Goal: Contribute content

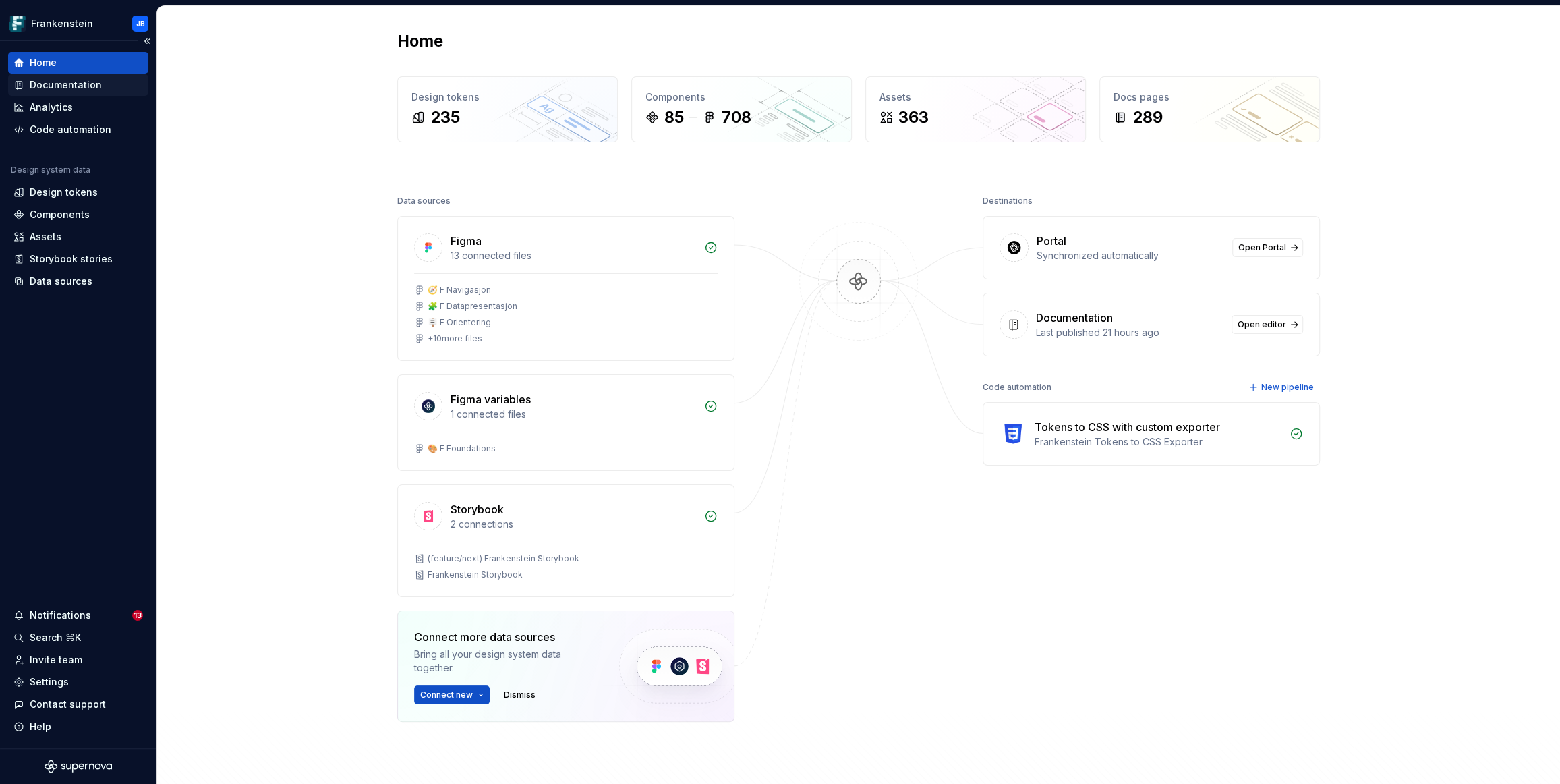
click at [69, 86] on div "Documentation" at bounding box center [65, 85] width 72 height 14
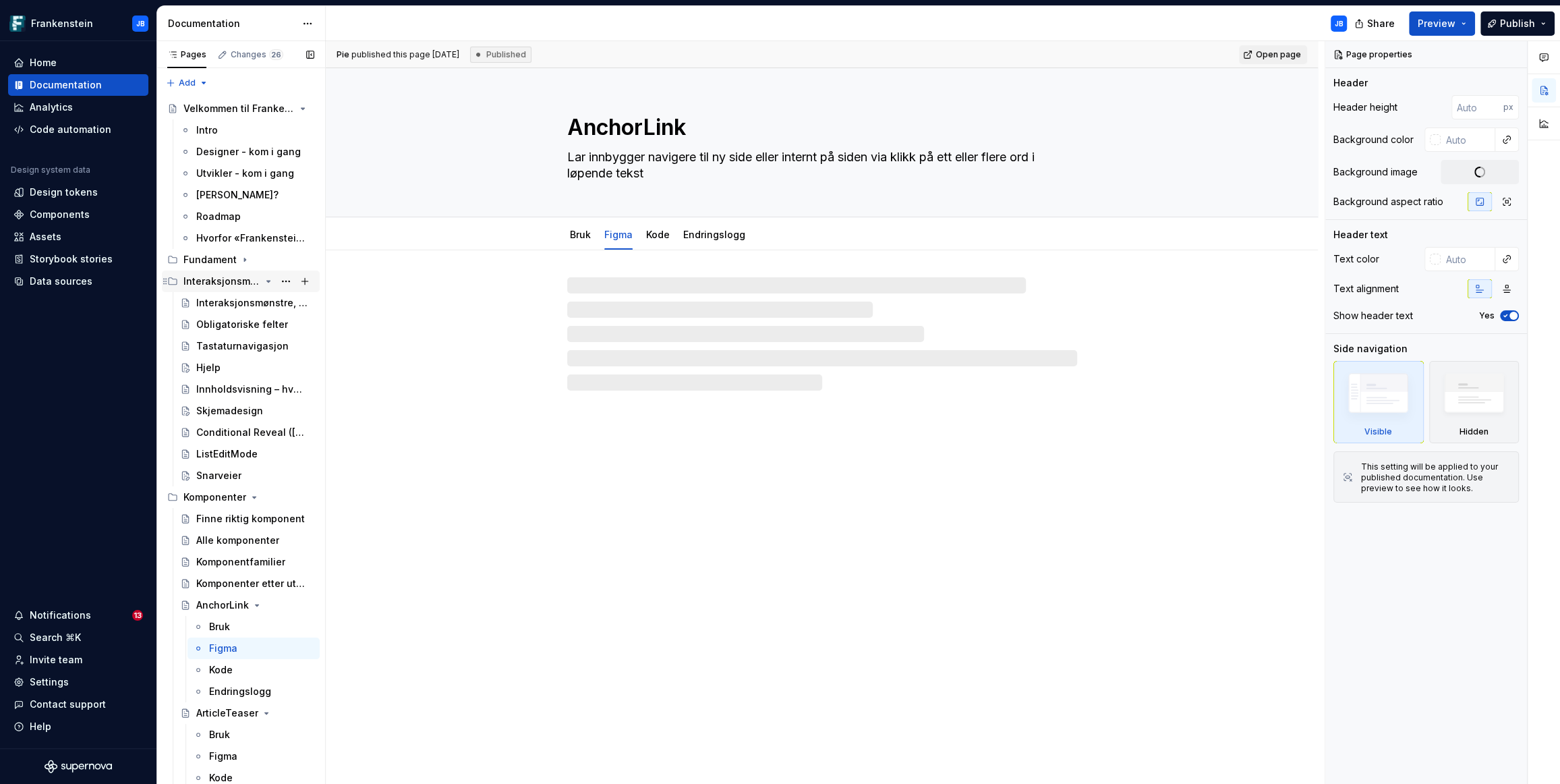
type textarea "*"
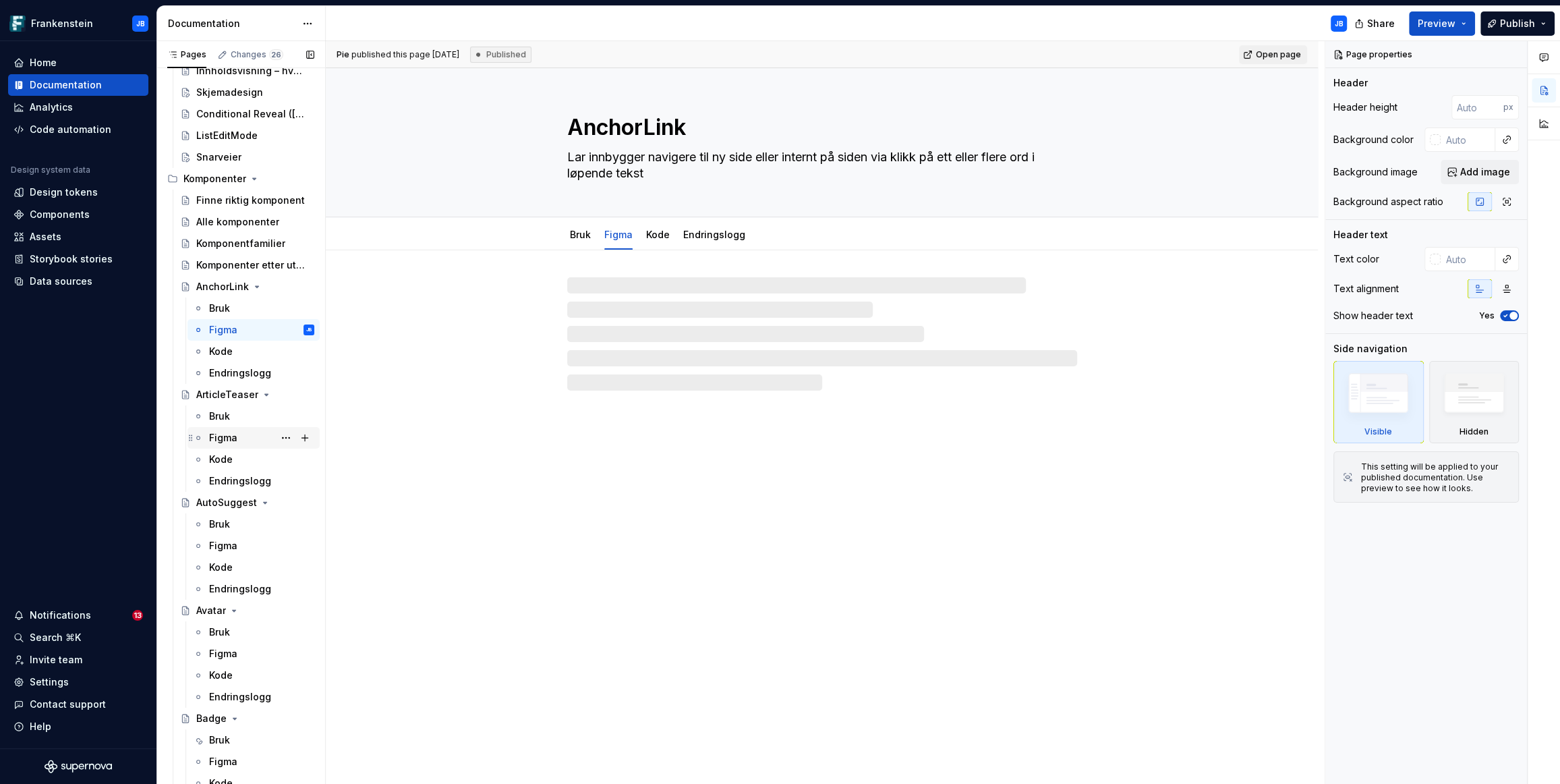
scroll to position [321, 0]
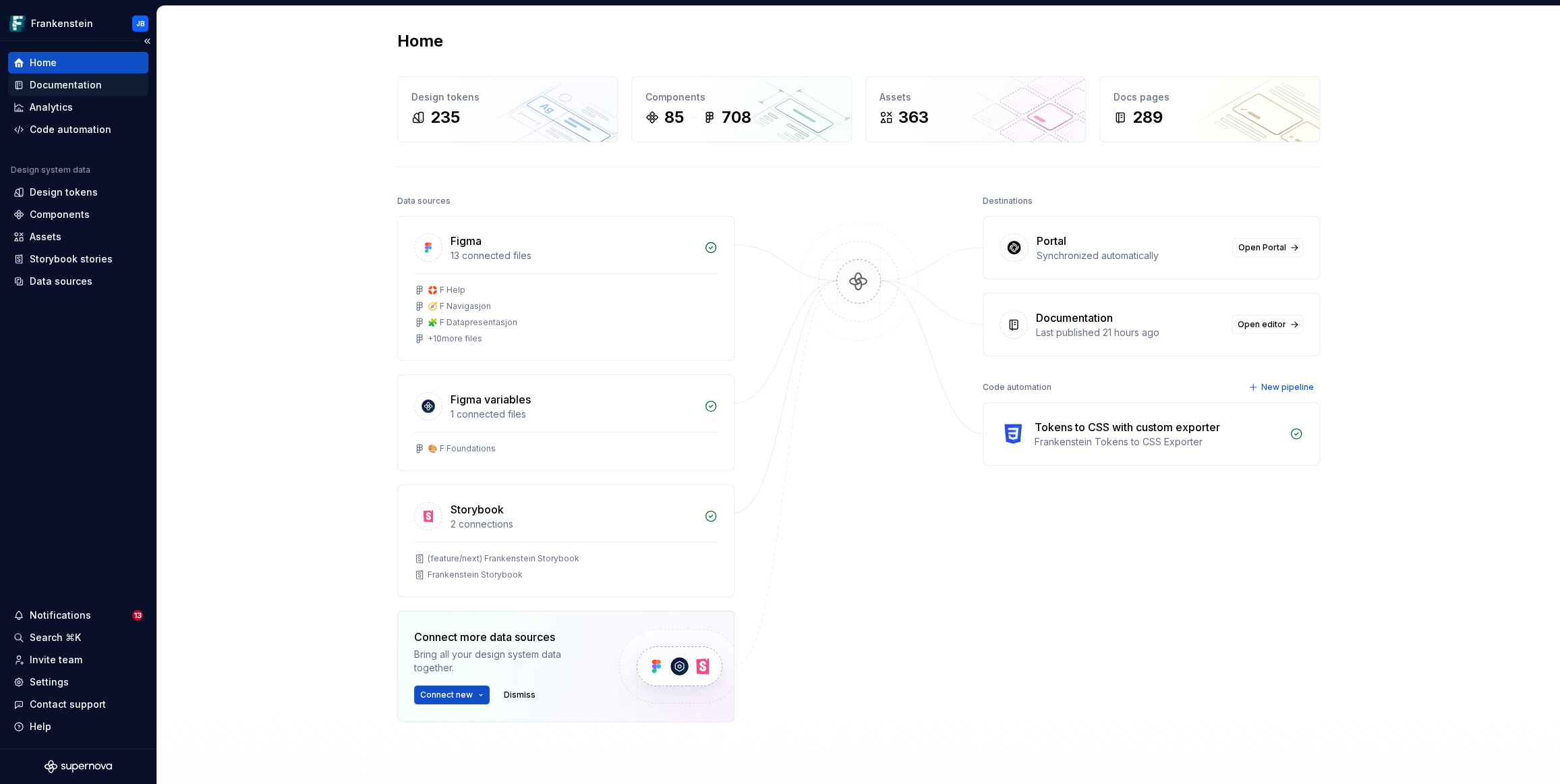
click at [80, 85] on div "Documentation" at bounding box center [65, 85] width 72 height 14
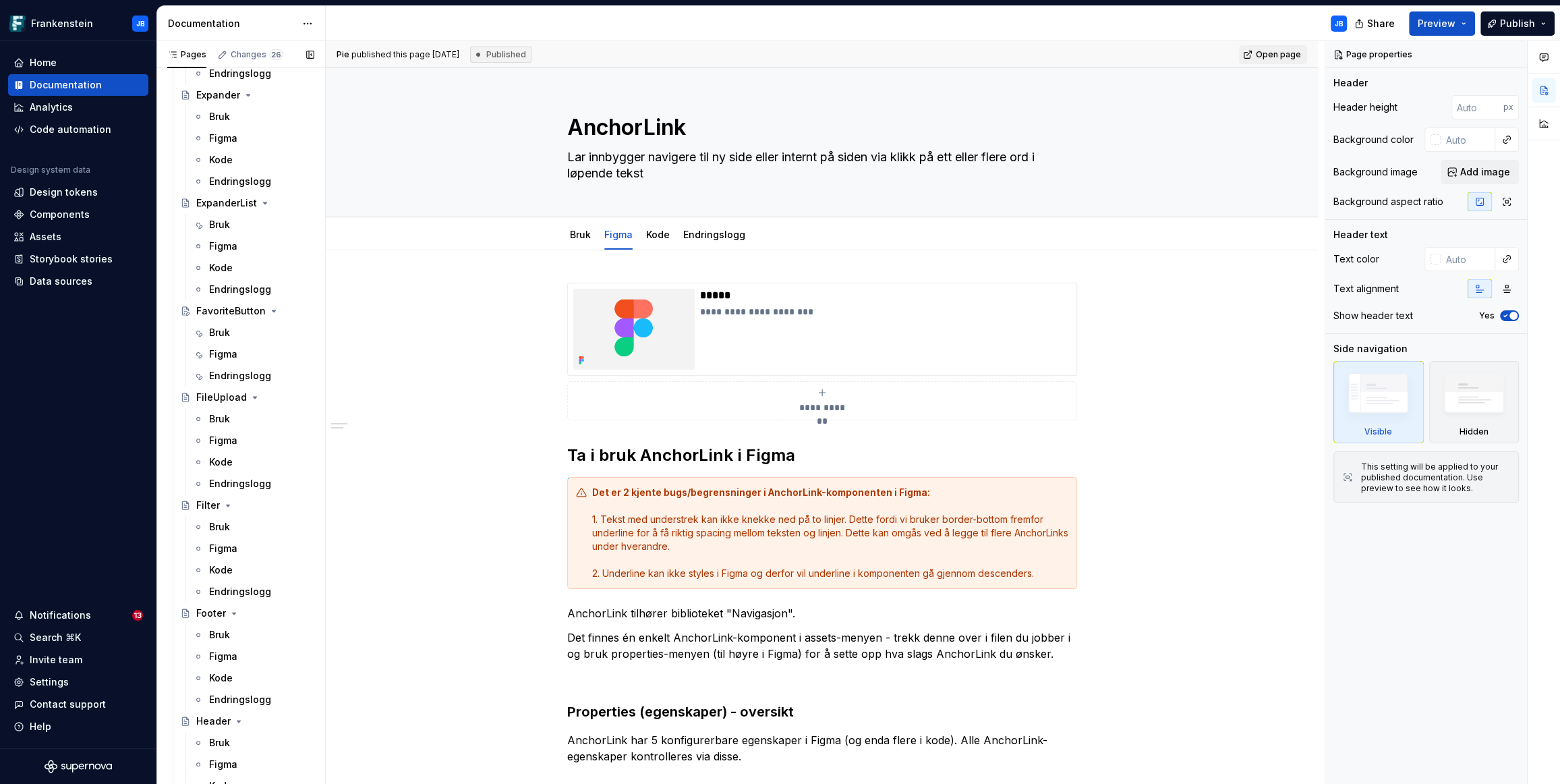
scroll to position [2152, 0]
click at [219, 332] on div "Bruk" at bounding box center [219, 331] width 21 height 14
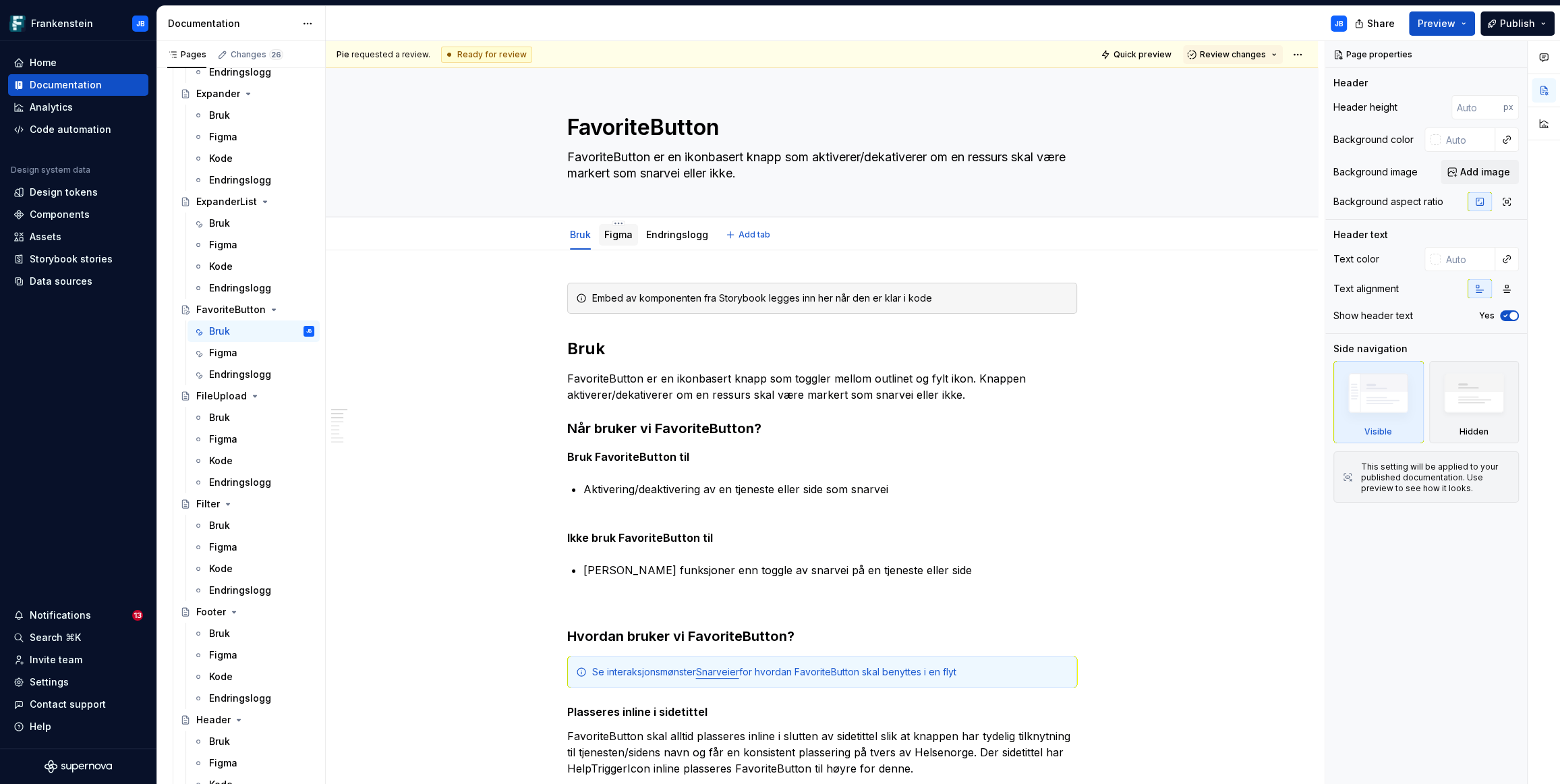
click at [613, 236] on link "Figma" at bounding box center [618, 234] width 28 height 11
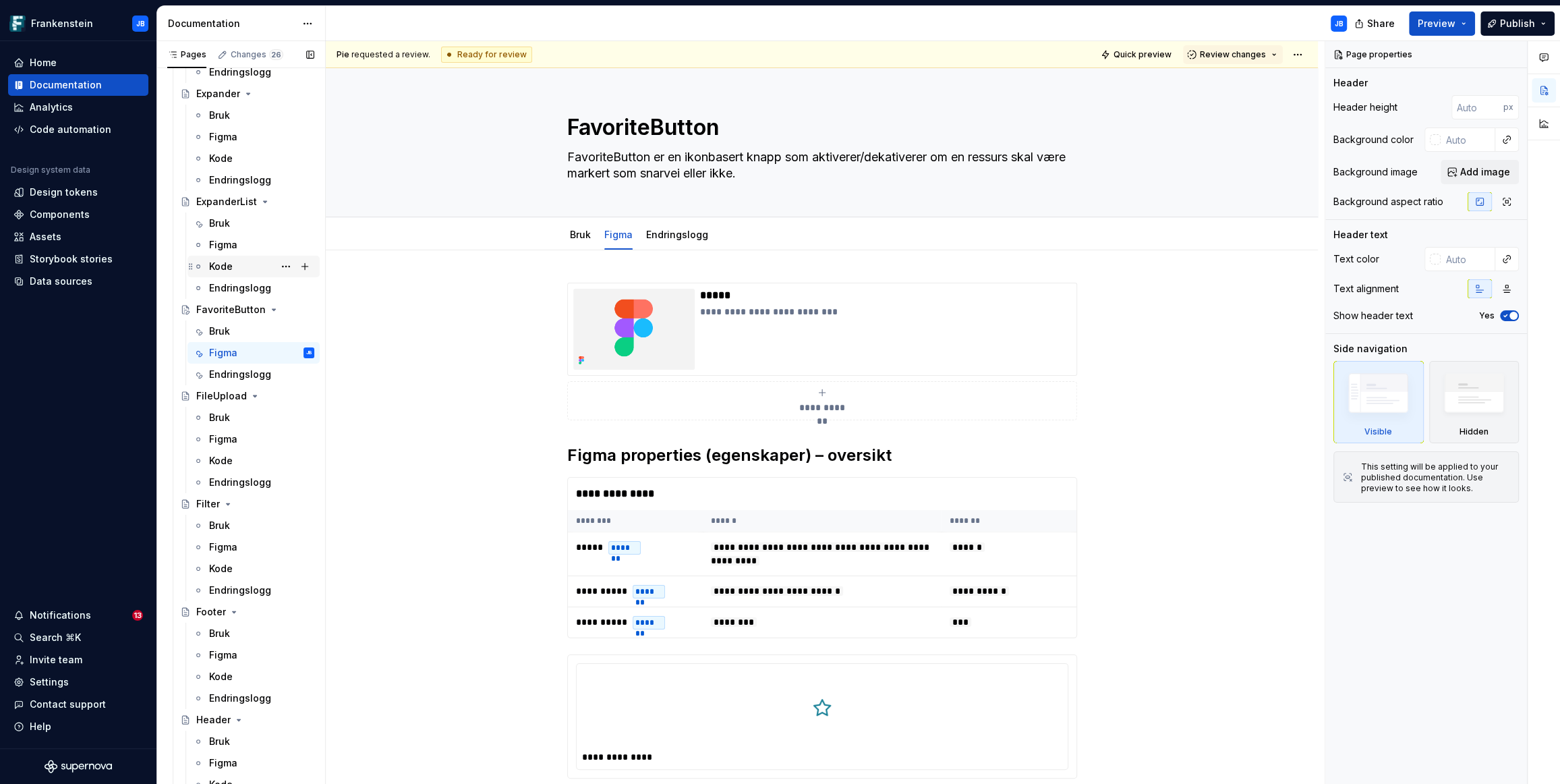
click at [226, 265] on div "Kode" at bounding box center [220, 266] width 23 height 14
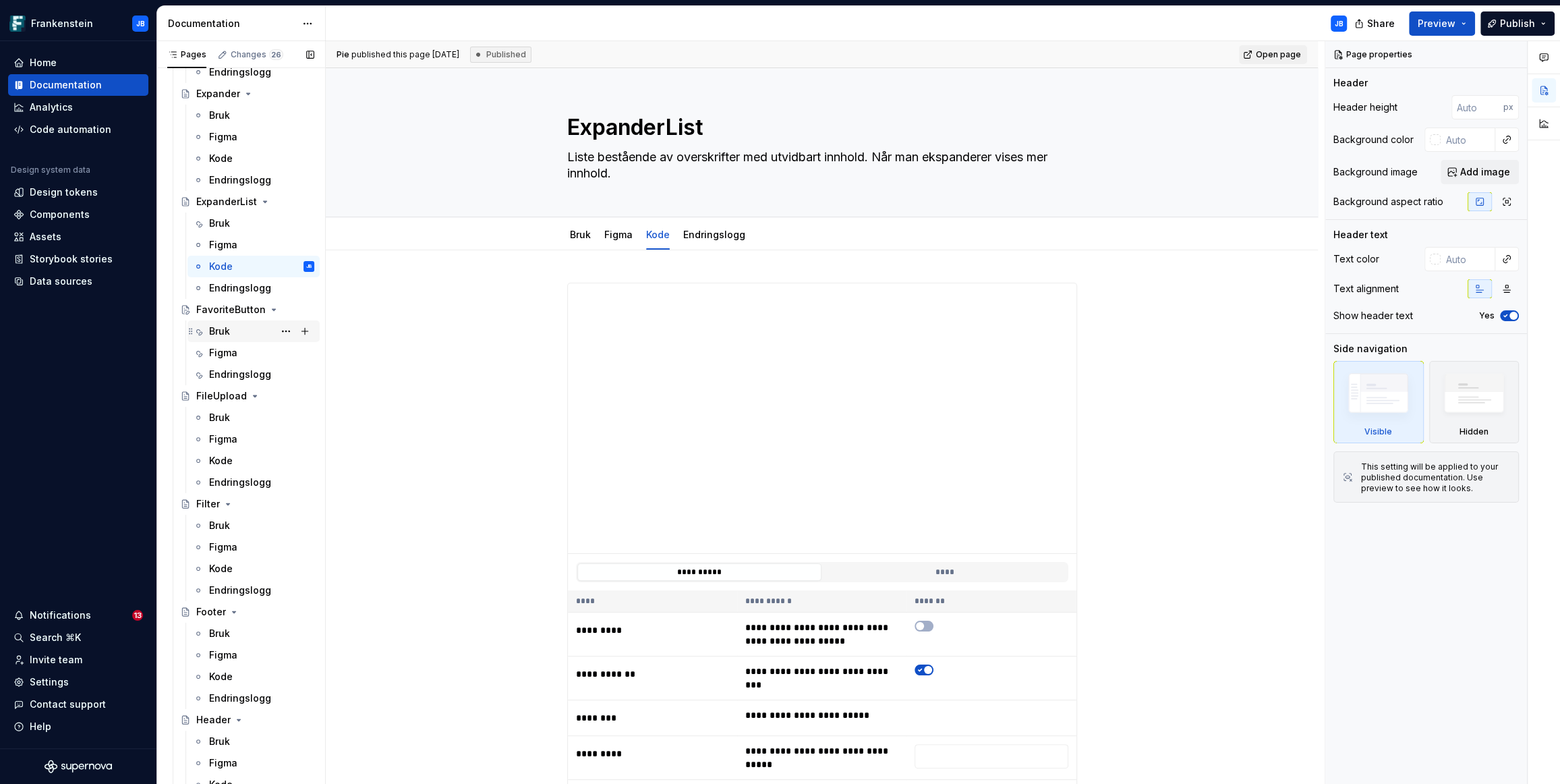
click at [243, 329] on div "Bruk" at bounding box center [261, 331] width 105 height 19
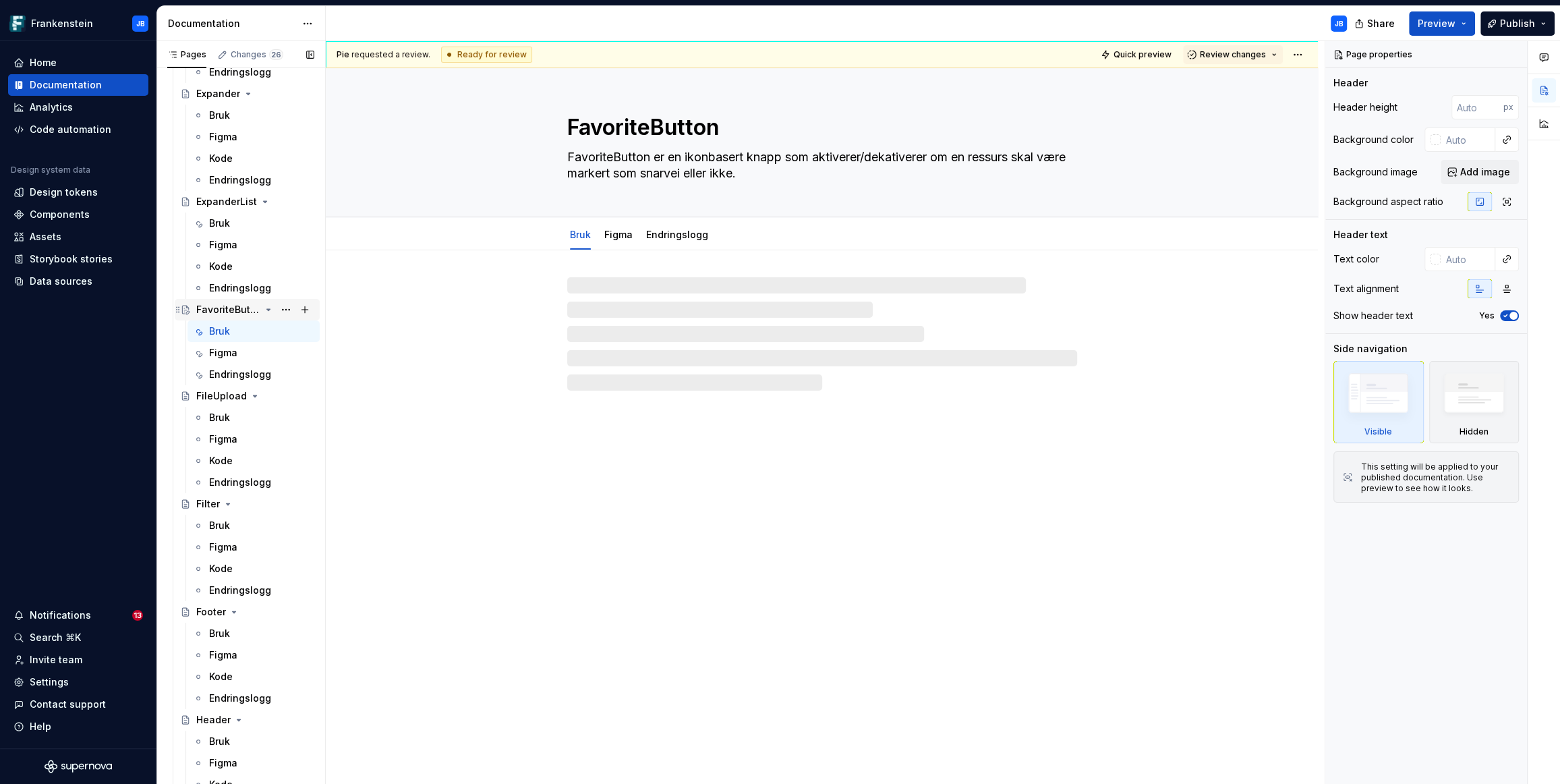
click at [240, 316] on div "FavoriteButton" at bounding box center [255, 309] width 118 height 19
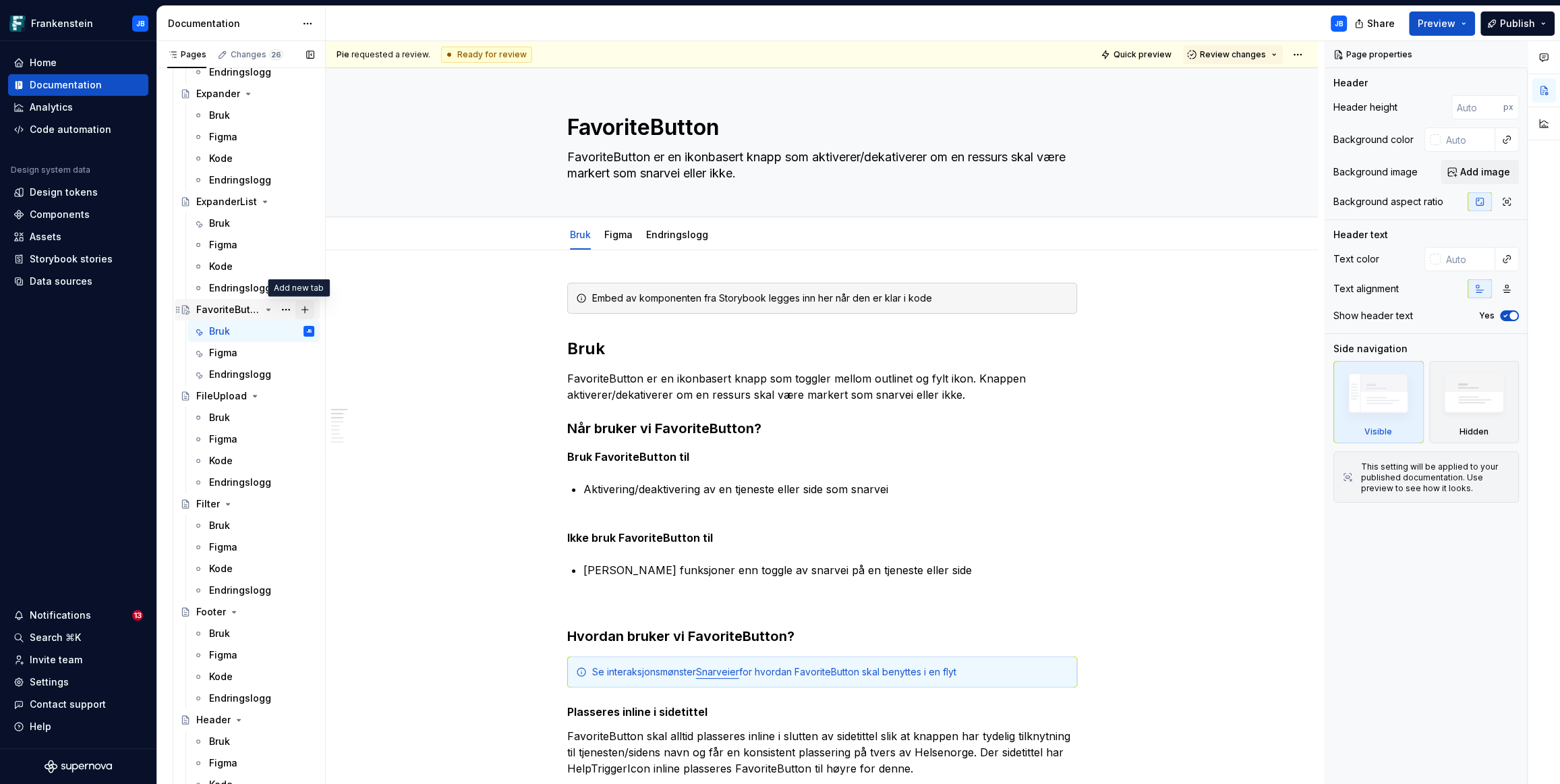
click at [301, 312] on button "Page tree" at bounding box center [304, 309] width 19 height 19
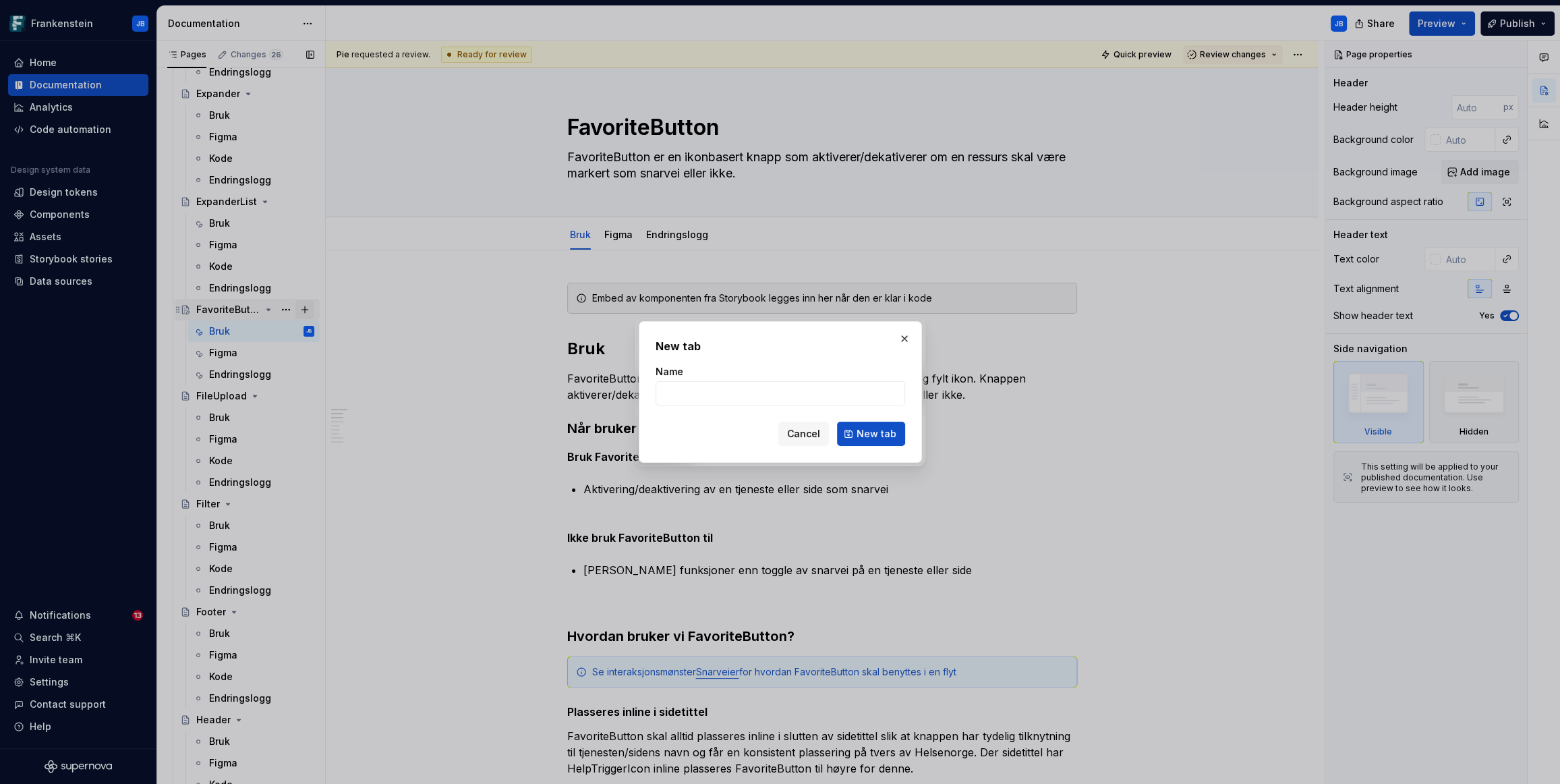
type textarea "*"
type input "Kode"
click button "New tab" at bounding box center [871, 434] width 68 height 24
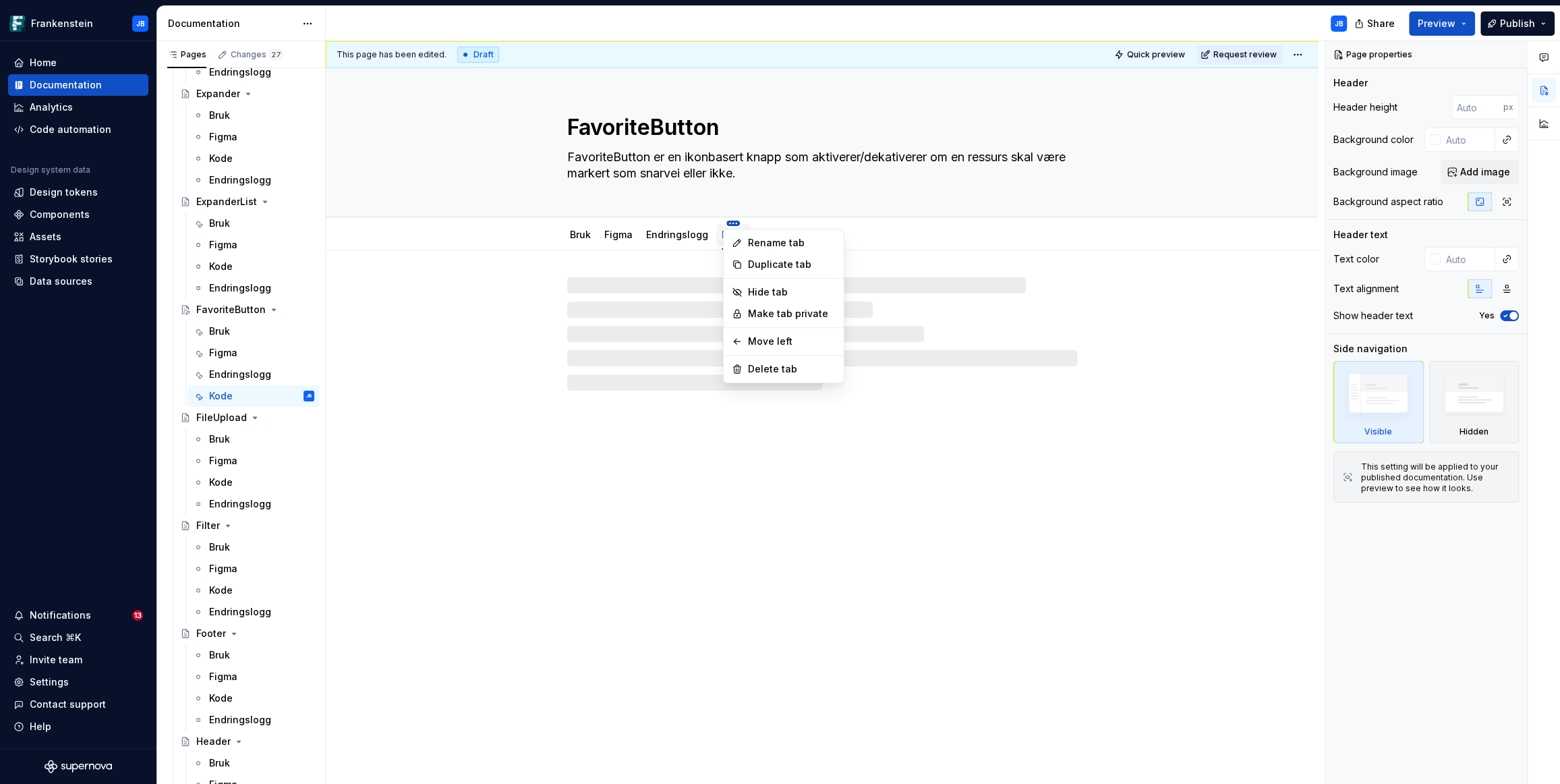
click at [660, 227] on html "Frankenstein JB Home Documentation Analytics Code automation Design system data…" at bounding box center [780, 392] width 1560 height 784
click at [762, 340] on div "Move left" at bounding box center [791, 341] width 88 height 14
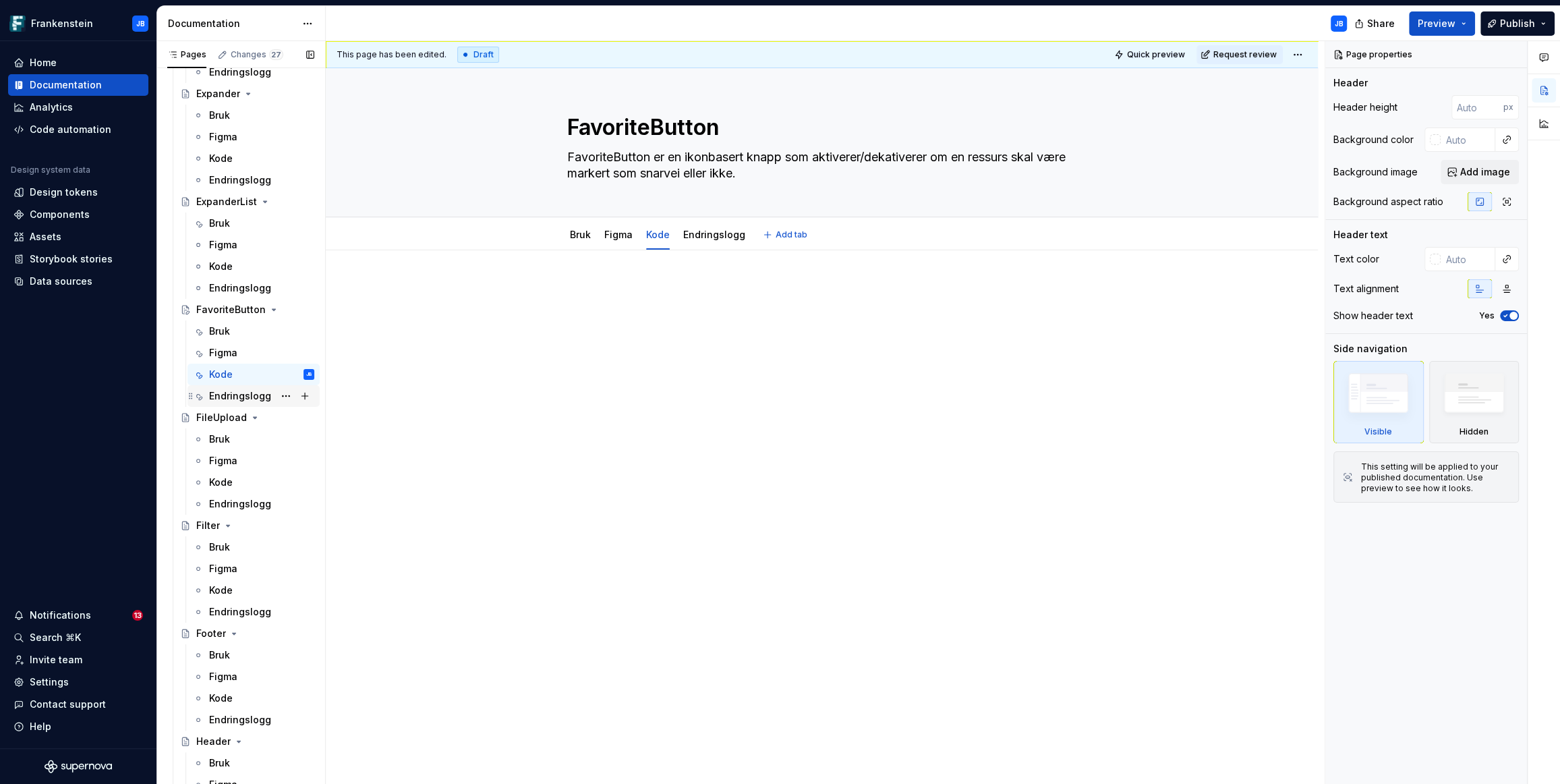
click at [225, 400] on div "Endringslogg" at bounding box center [240, 396] width 62 height 14
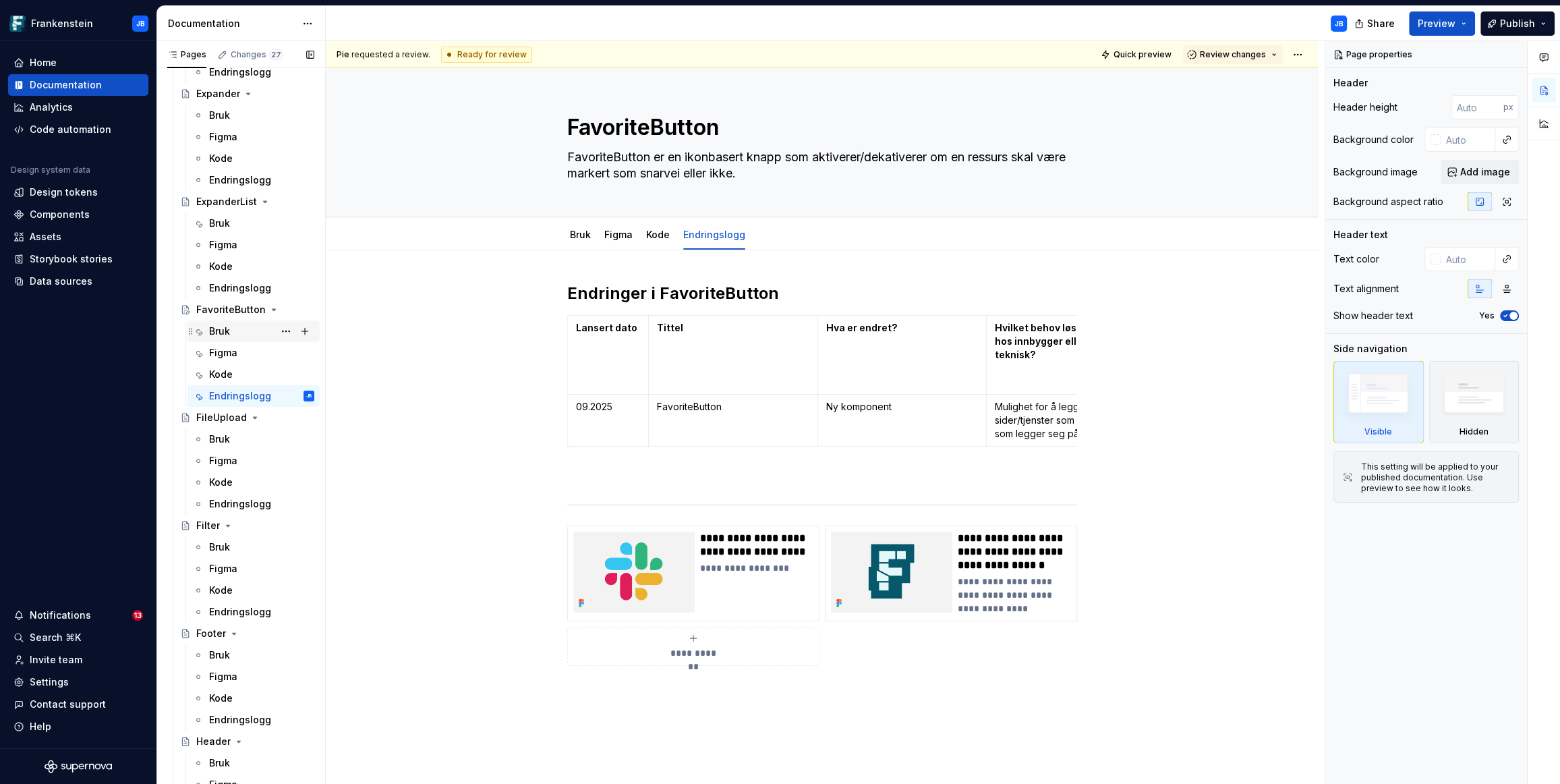
click at [233, 325] on div "Bruk" at bounding box center [261, 331] width 105 height 19
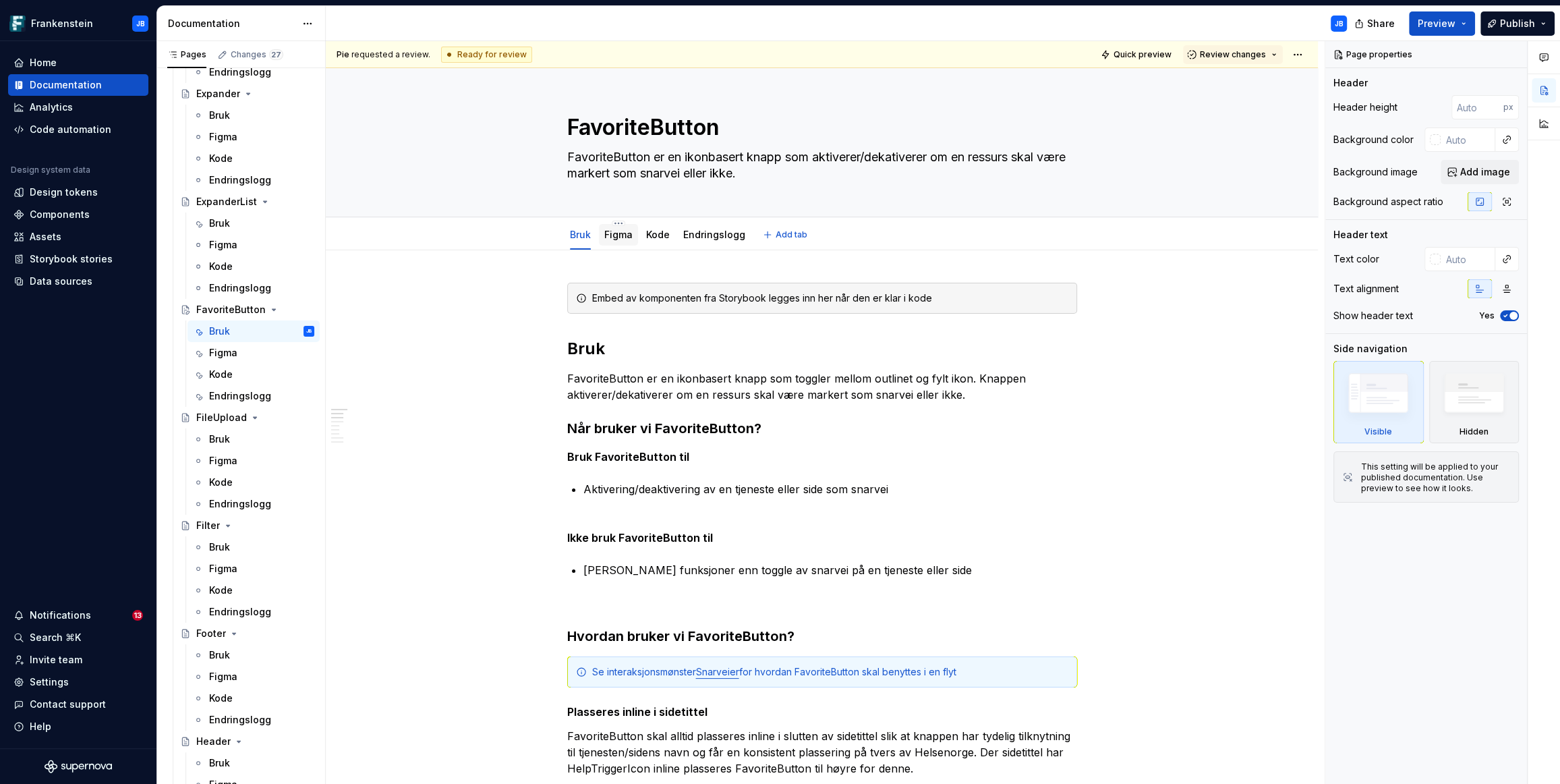
click at [621, 239] on link "Figma" at bounding box center [618, 234] width 28 height 11
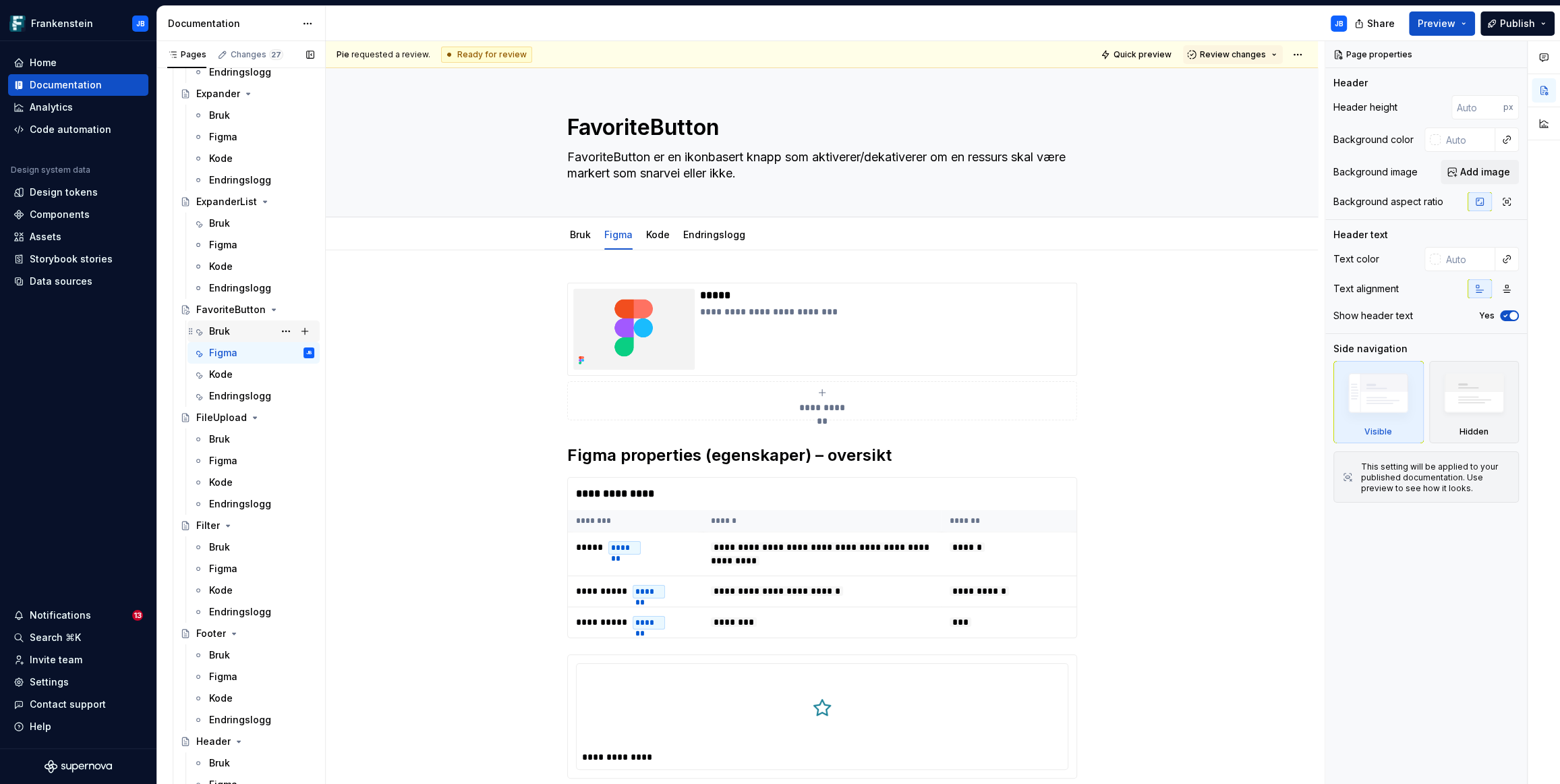
click at [227, 333] on div "Bruk" at bounding box center [219, 331] width 21 height 14
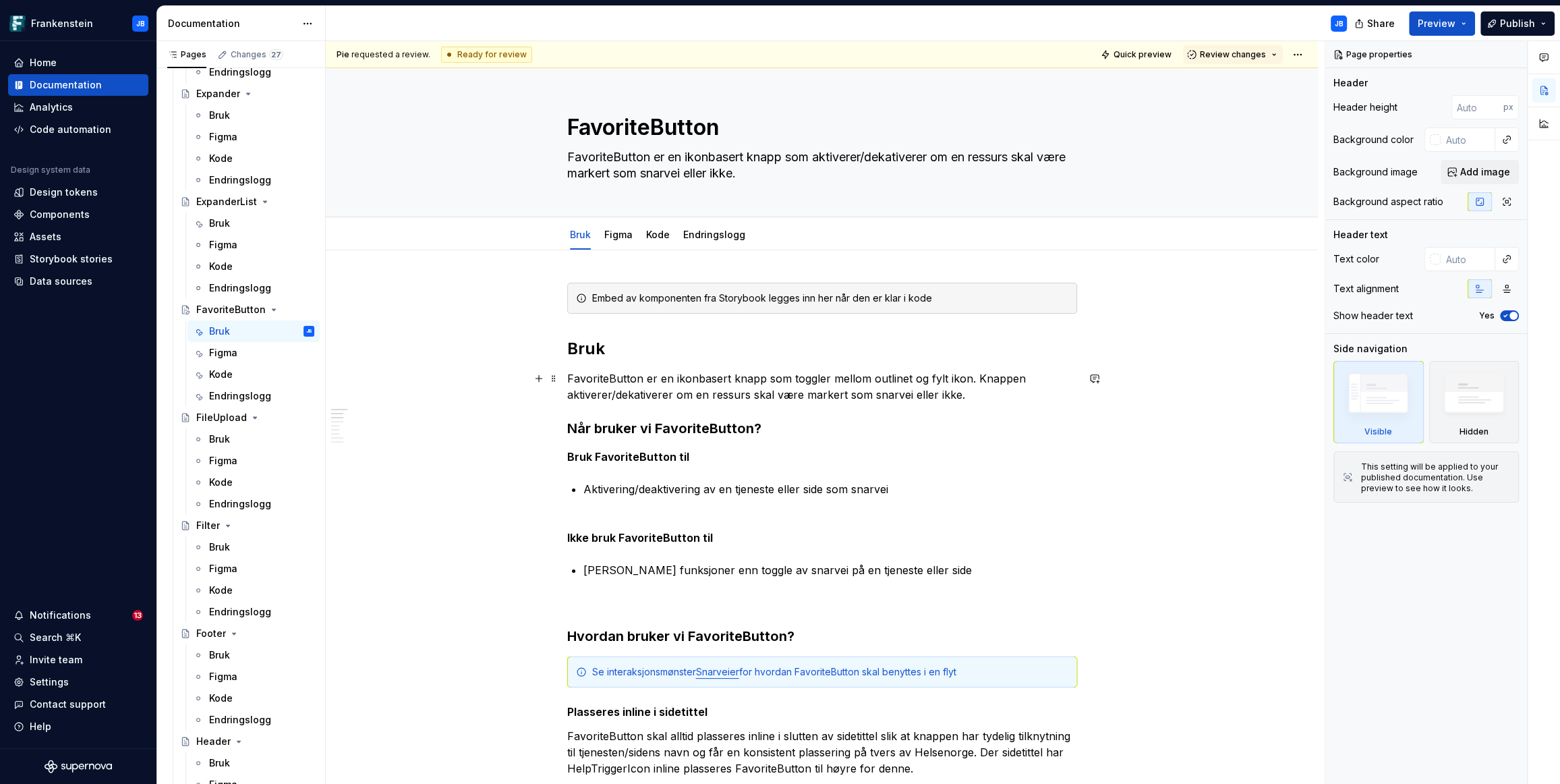
click at [1015, 381] on p "FavoriteButton er en ikonbasert knapp som toggler mellom outlinet og fylt ikon.…" at bounding box center [822, 386] width 510 height 32
type textarea "*"
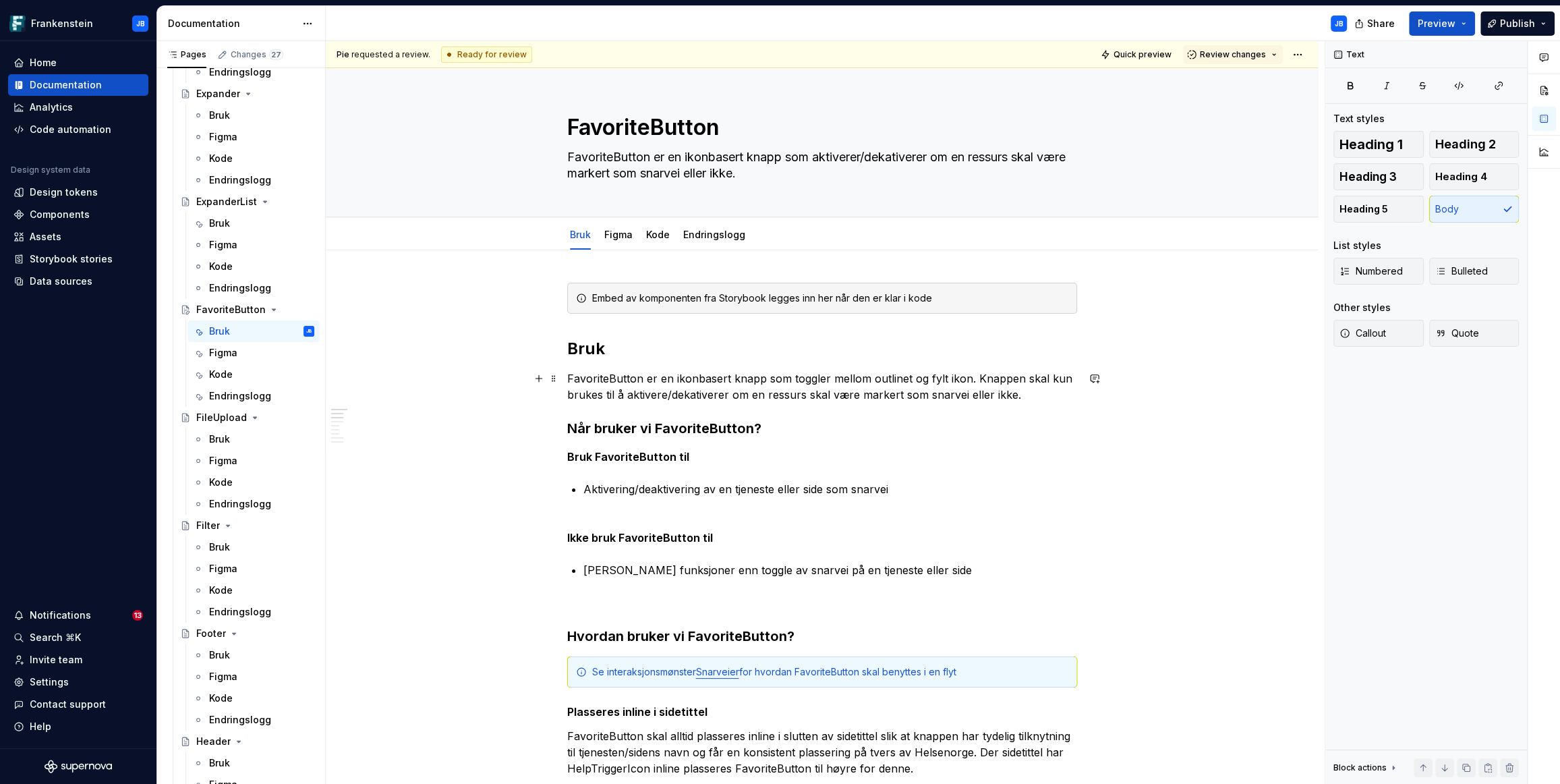
click at [727, 394] on p "FavoriteButton er en ikonbasert knapp som toggler mellom outlinet og fylt ikon.…" at bounding box center [822, 386] width 510 height 32
click at [895, 488] on p "Aktivering/deaktivering av en tjeneste eller side som snarvei" at bounding box center [830, 497] width 494 height 32
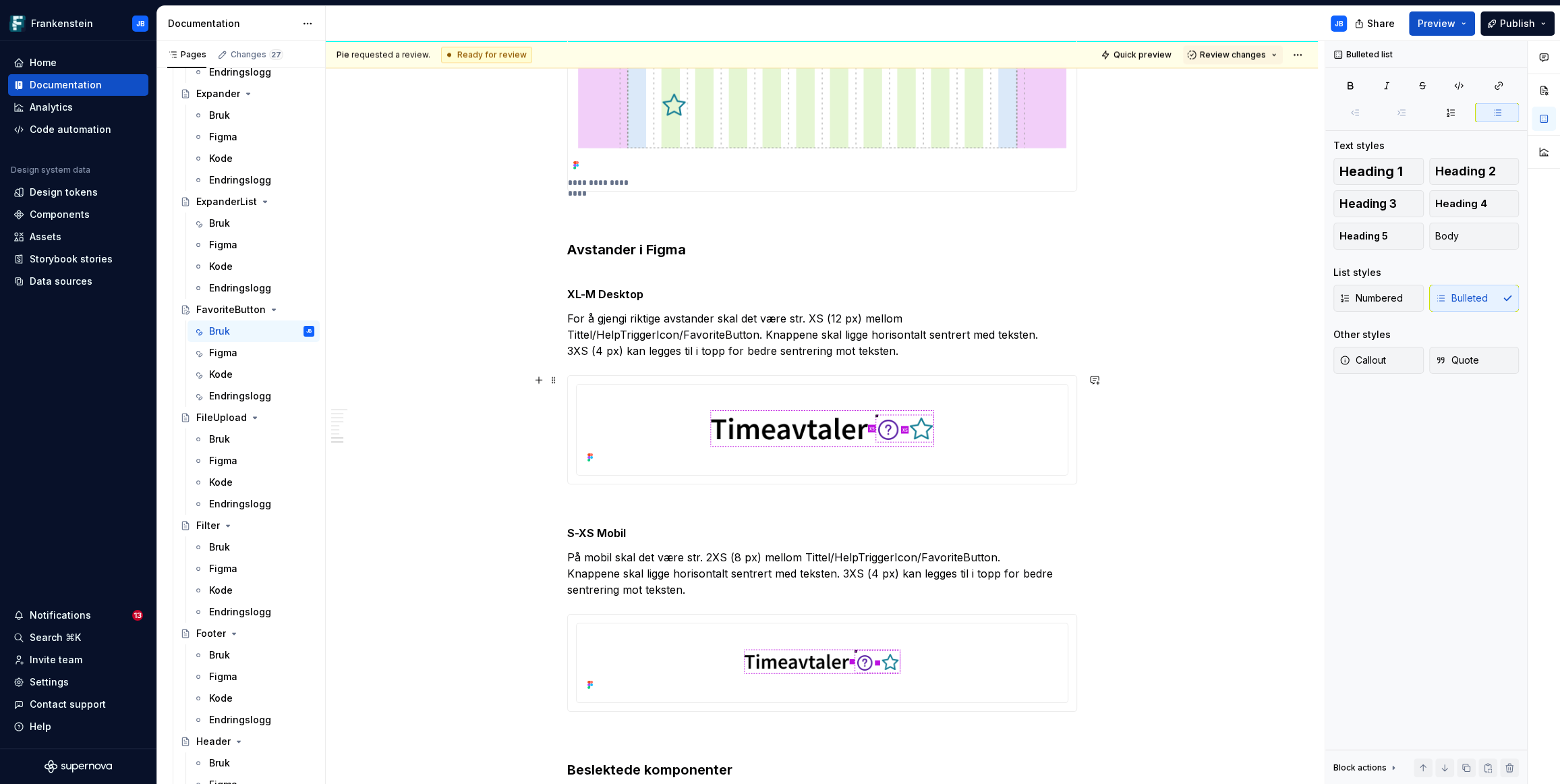
scroll to position [2496, 0]
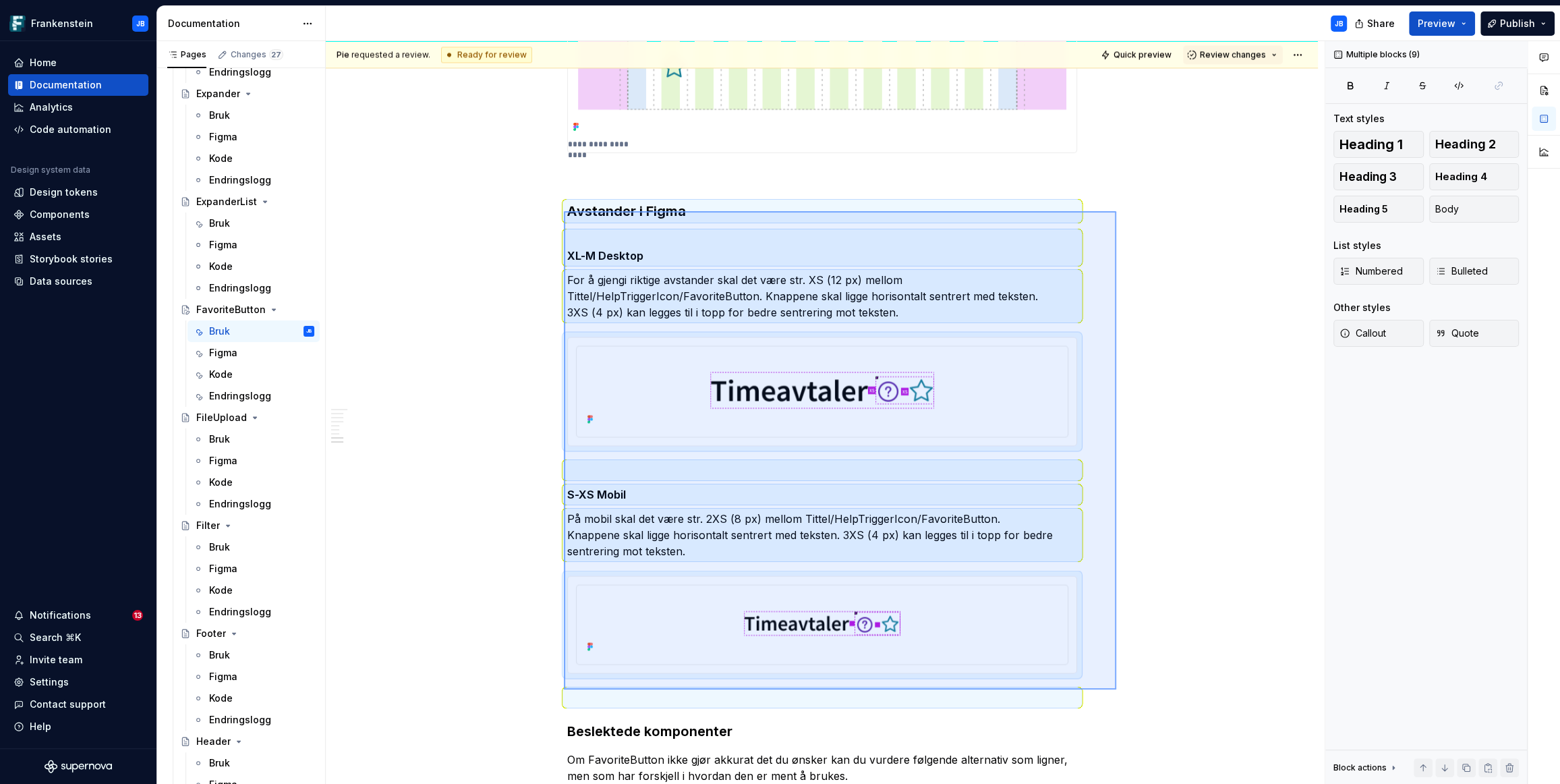
drag, startPoint x: 581, startPoint y: 216, endPoint x: 1116, endPoint y: 690, distance: 714.8
click at [1116, 690] on div "Pie requested a review. Ready for review Quick preview Review changes FavoriteB…" at bounding box center [825, 413] width 999 height 744
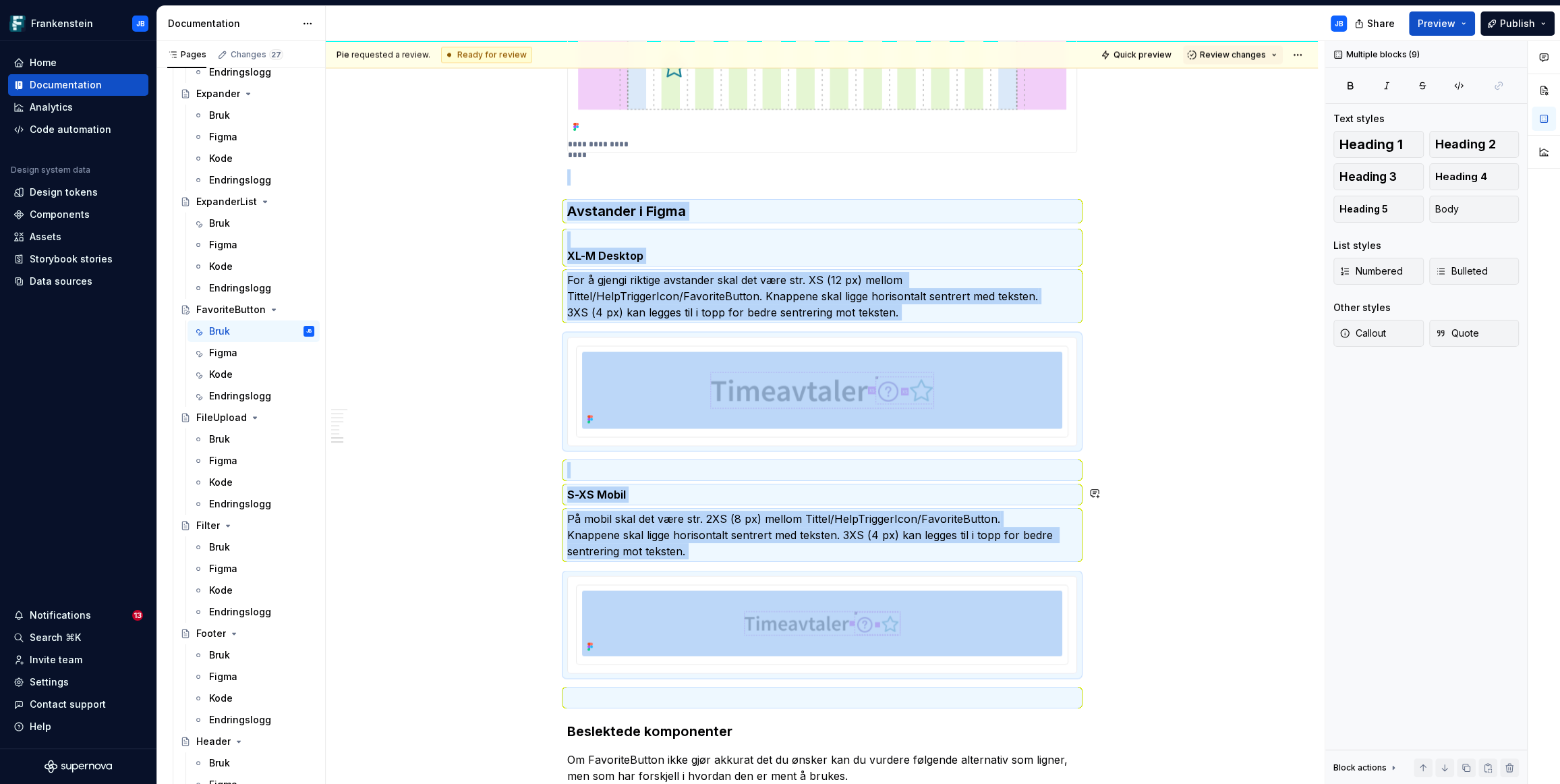
copy div "Avstander i Figma XL-M Desktop For å gjengi riktige avstander skal det være str…"
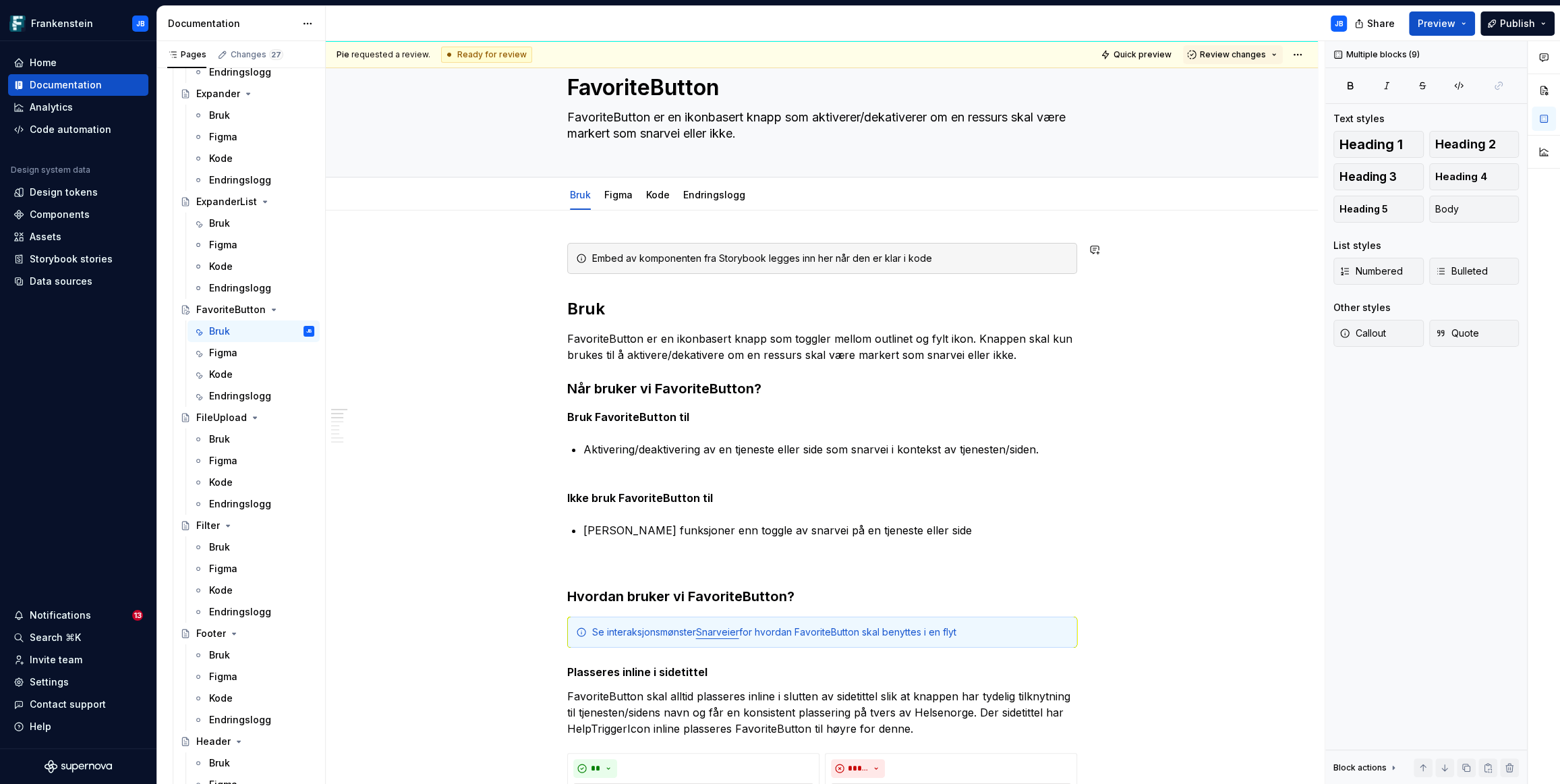
scroll to position [0, 0]
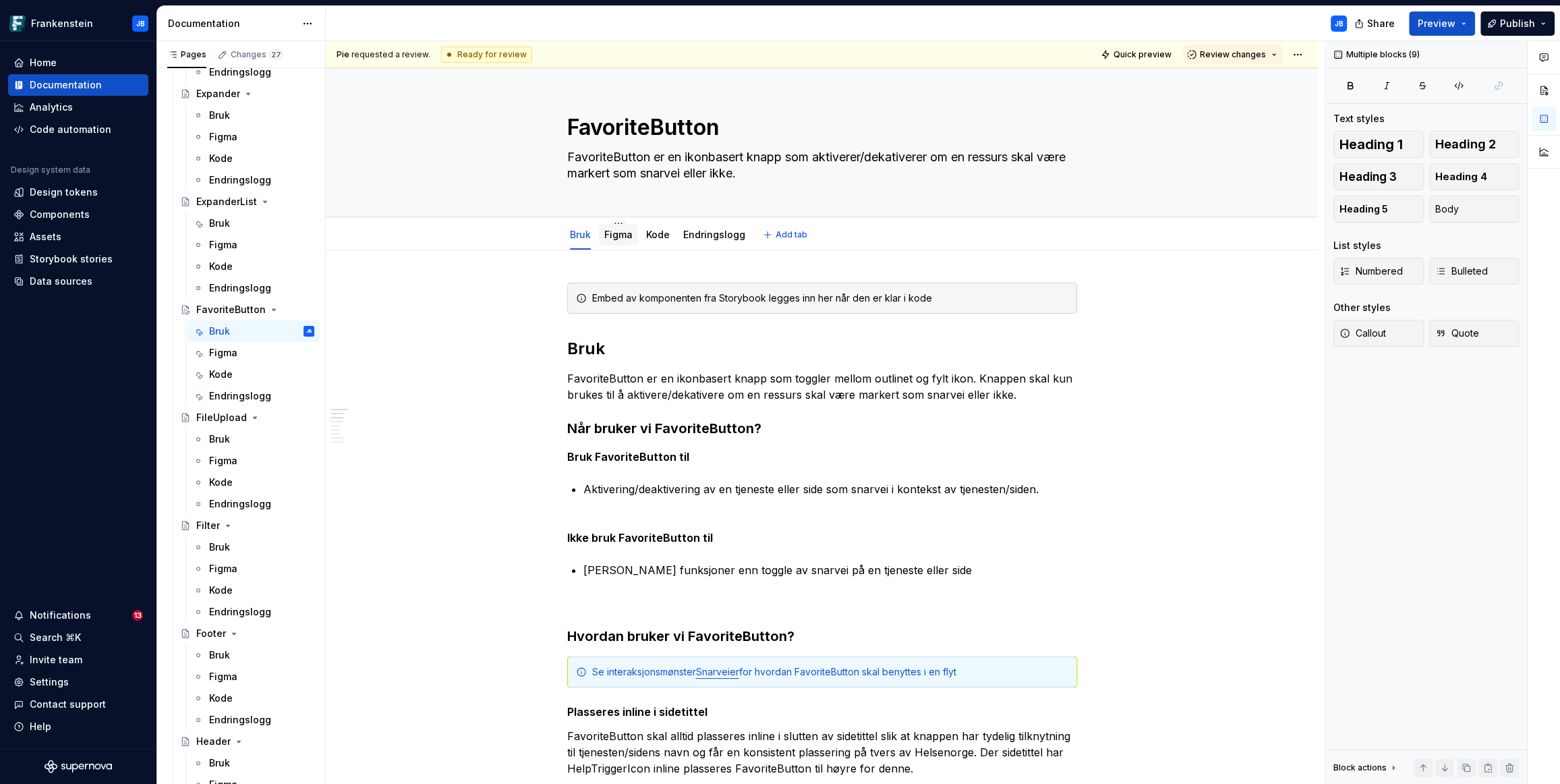
click at [622, 236] on link "Figma" at bounding box center [618, 234] width 28 height 11
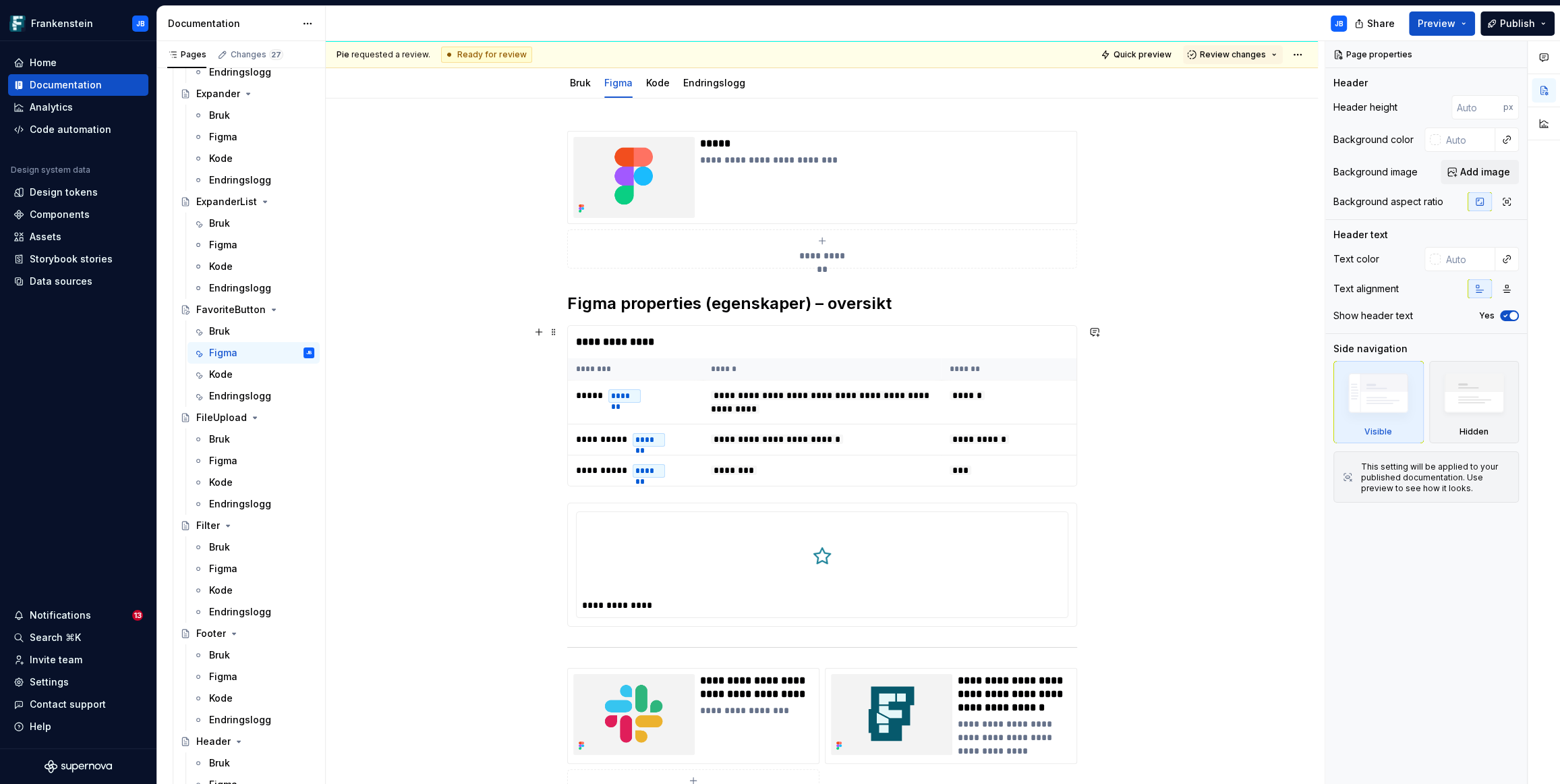
scroll to position [164, 0]
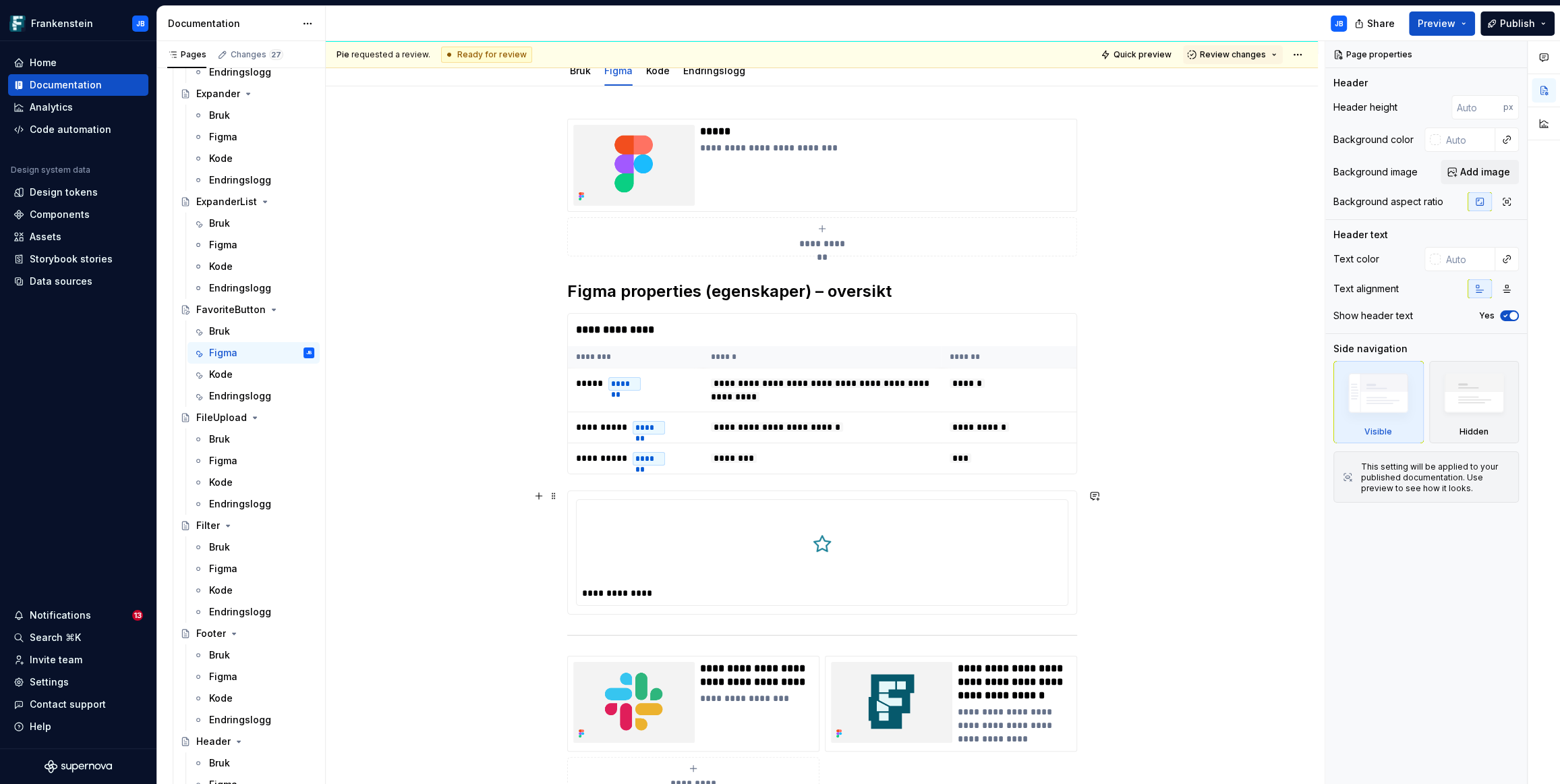
click at [1083, 607] on div "**********" at bounding box center [822, 566] width 992 height 961
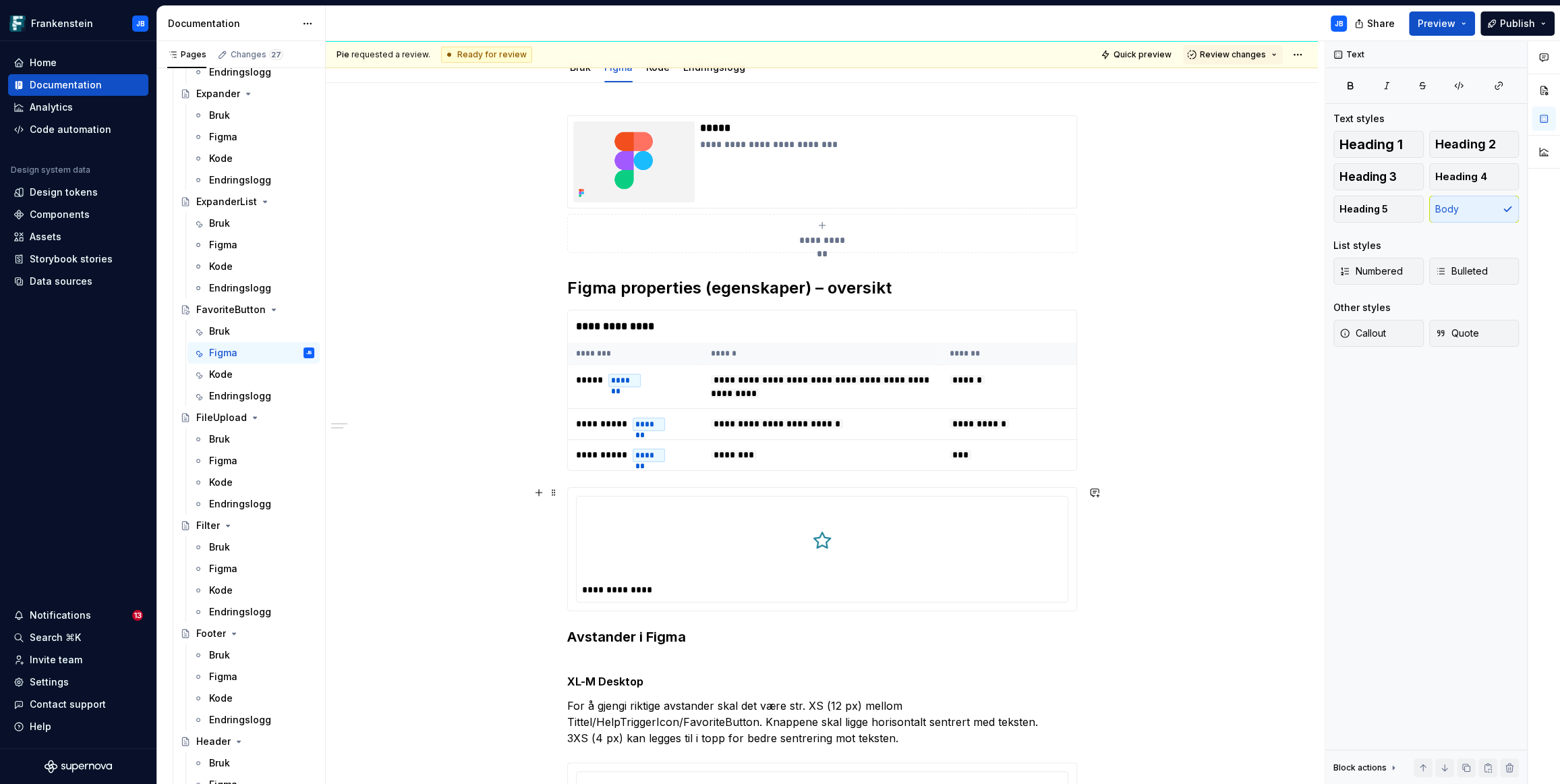
scroll to position [138, 0]
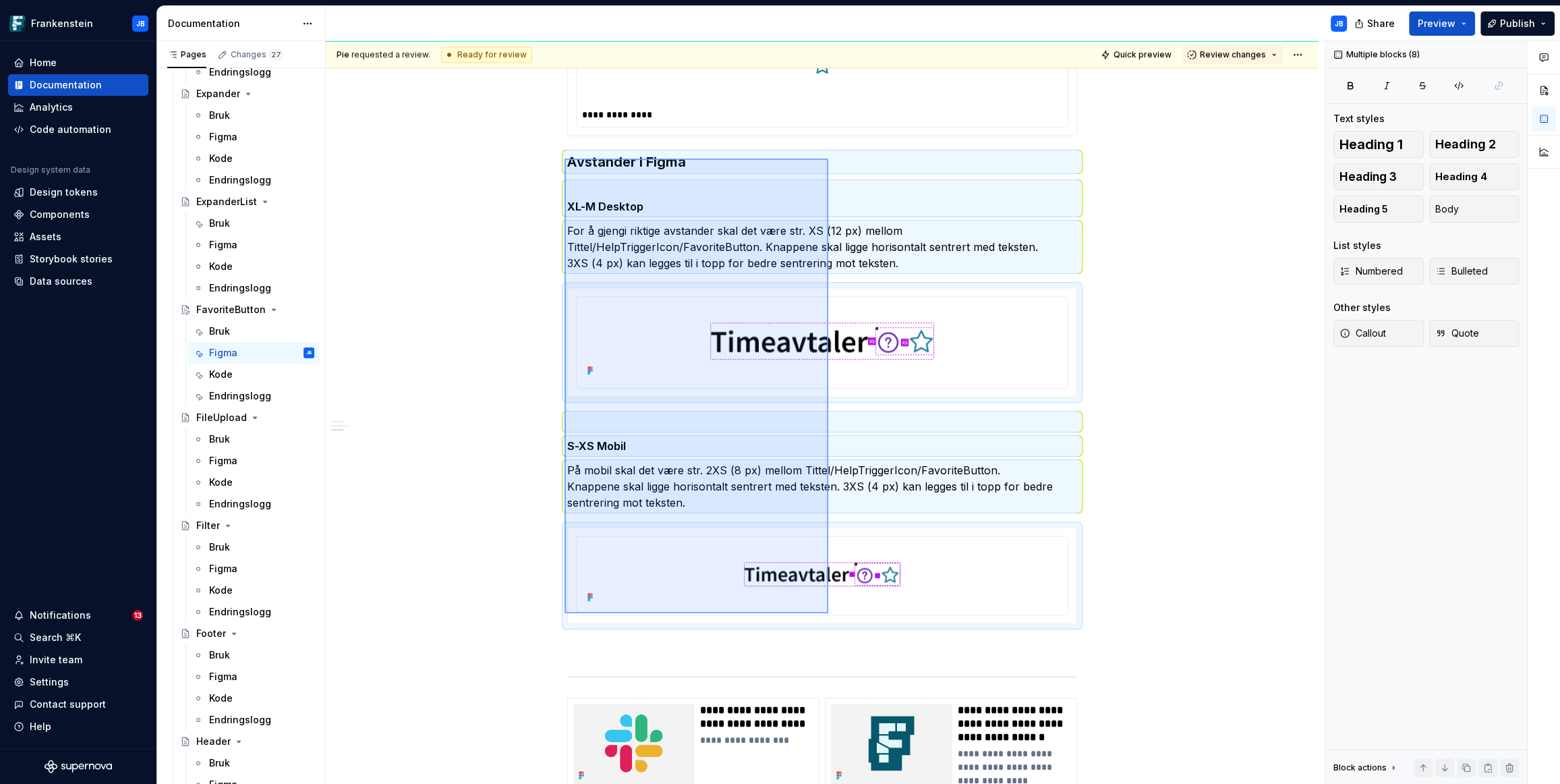
scroll to position [1213, 0]
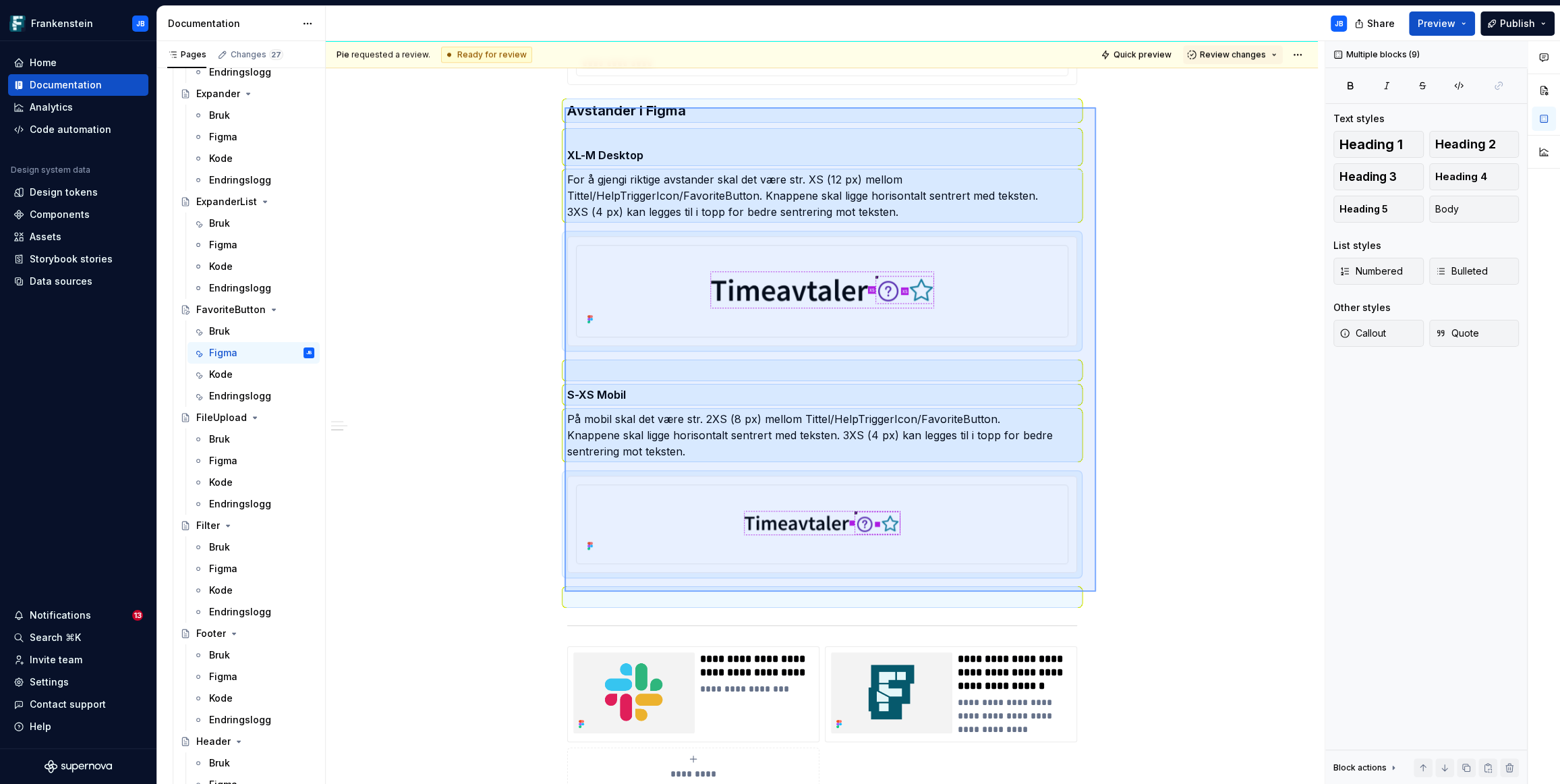
drag, startPoint x: 565, startPoint y: 515, endPoint x: 1096, endPoint y: 591, distance: 536.4
click at [1096, 591] on div "**********" at bounding box center [825, 413] width 999 height 744
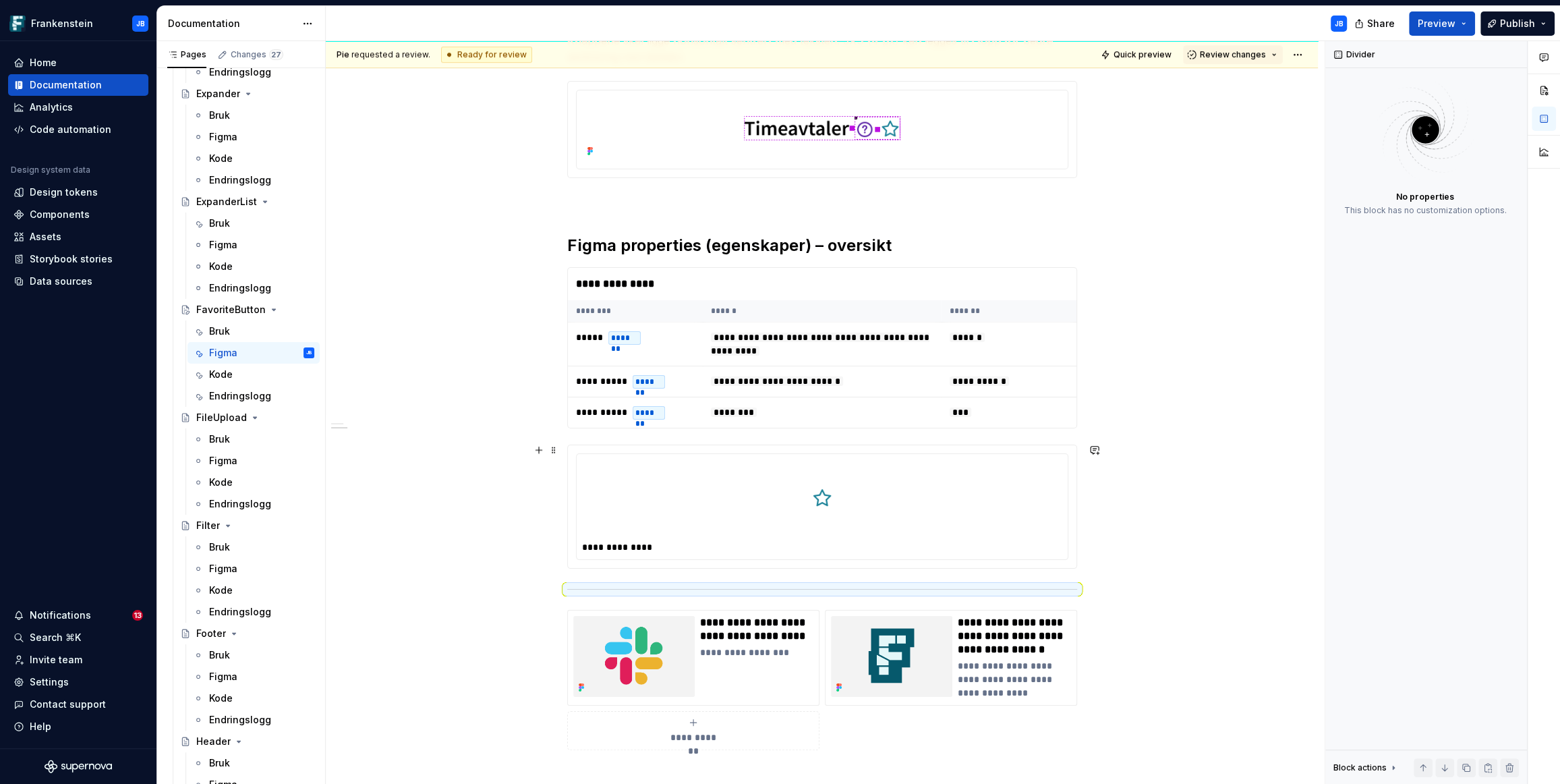
scroll to position [776, 0]
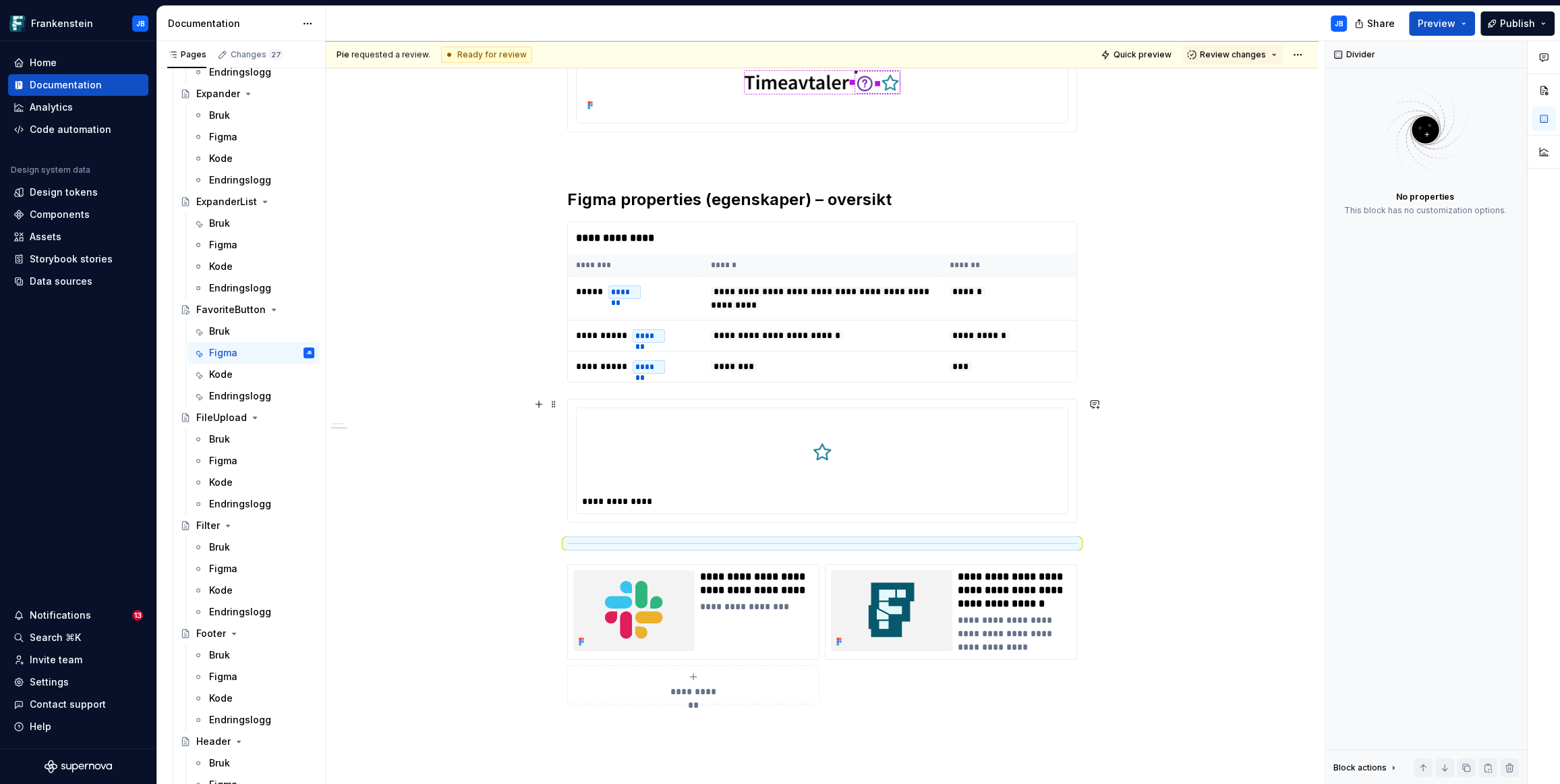
click at [1104, 496] on div "**********" at bounding box center [822, 215] width 992 height 1481
click at [1075, 500] on div "**********" at bounding box center [822, 461] width 509 height 123
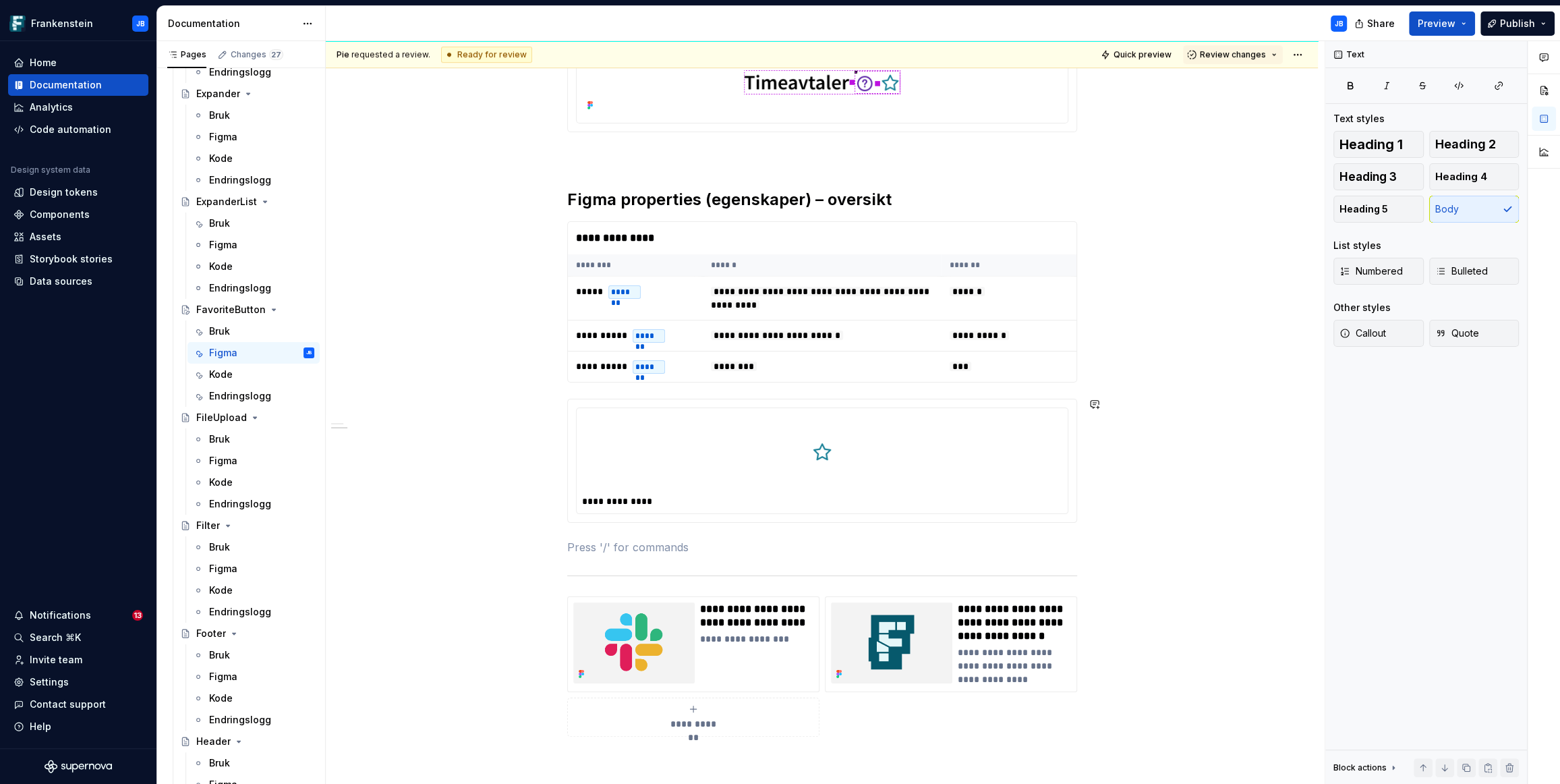
click at [1139, 486] on div "**********" at bounding box center [822, 231] width 992 height 1513
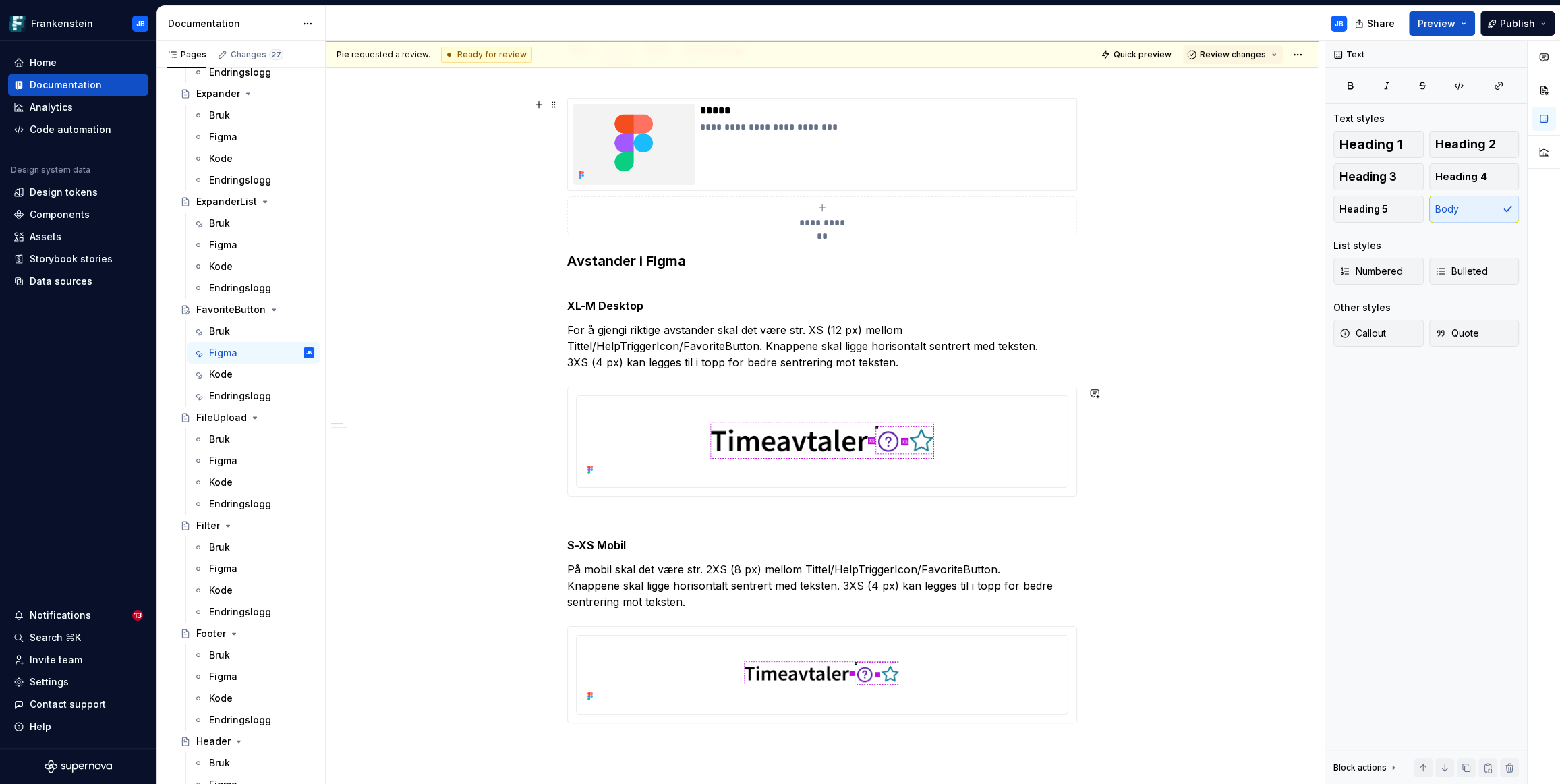
scroll to position [0, 0]
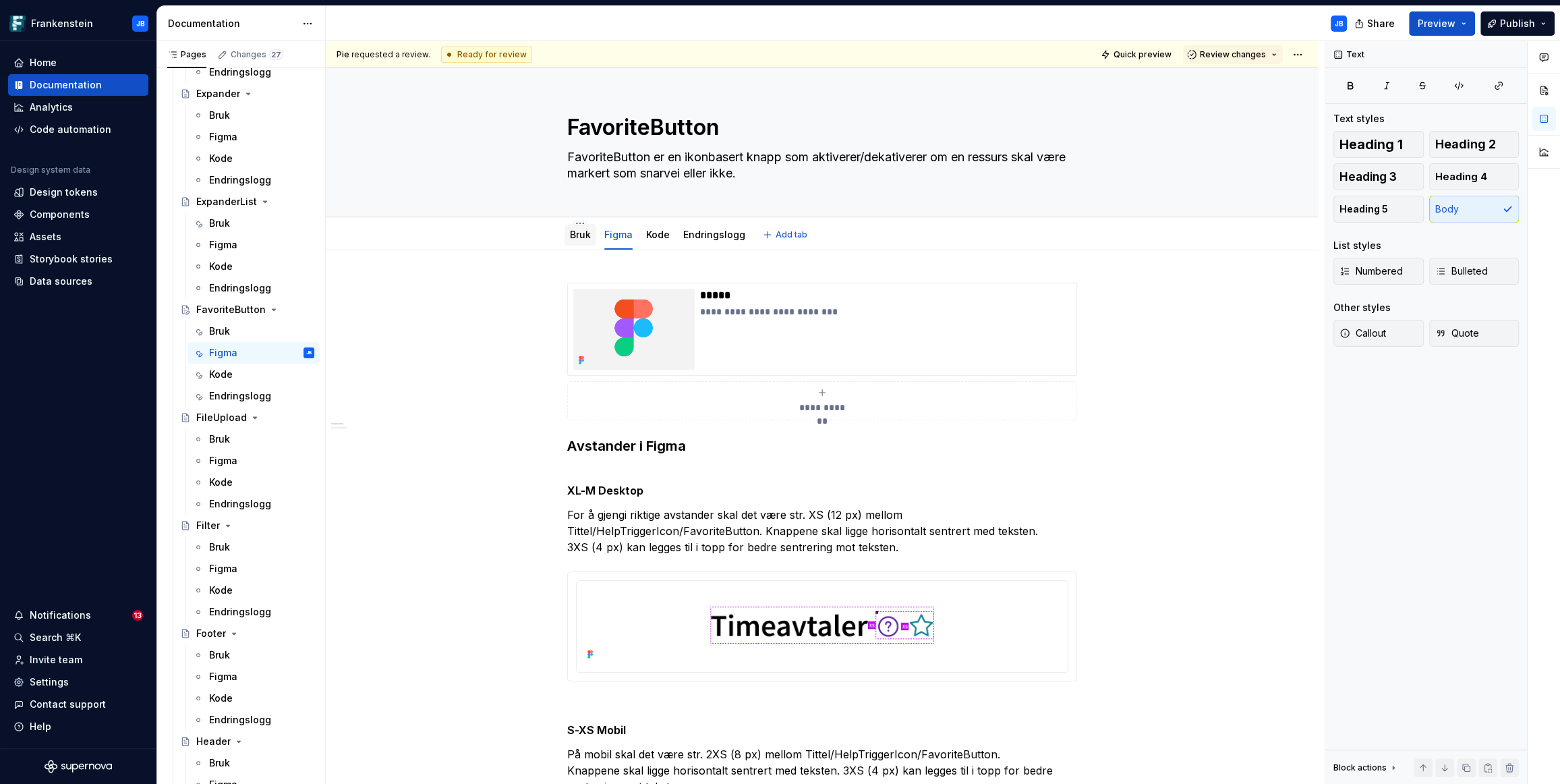
click at [575, 236] on link "Bruk" at bounding box center [581, 234] width 21 height 11
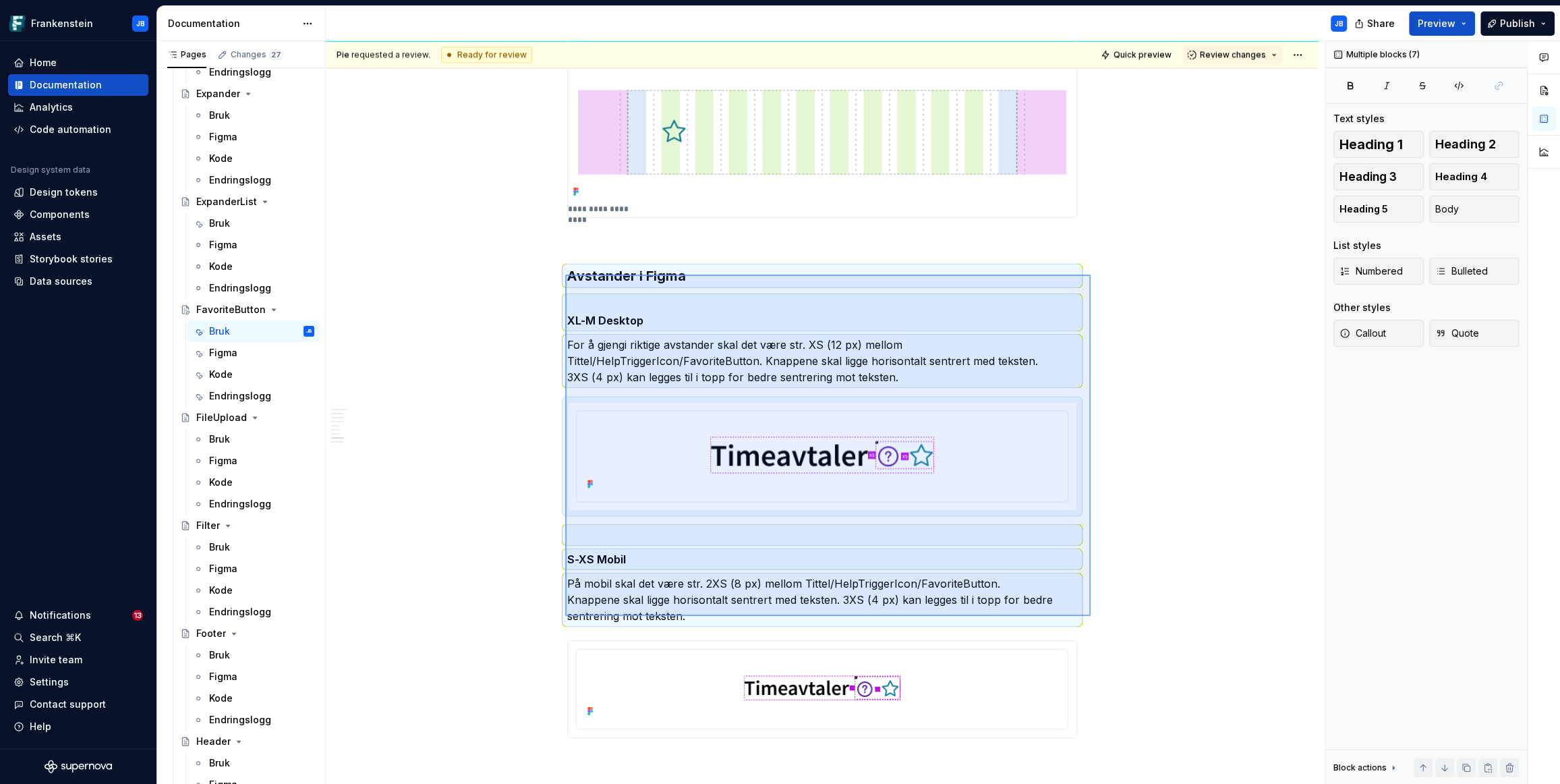
scroll to position [2533, 0]
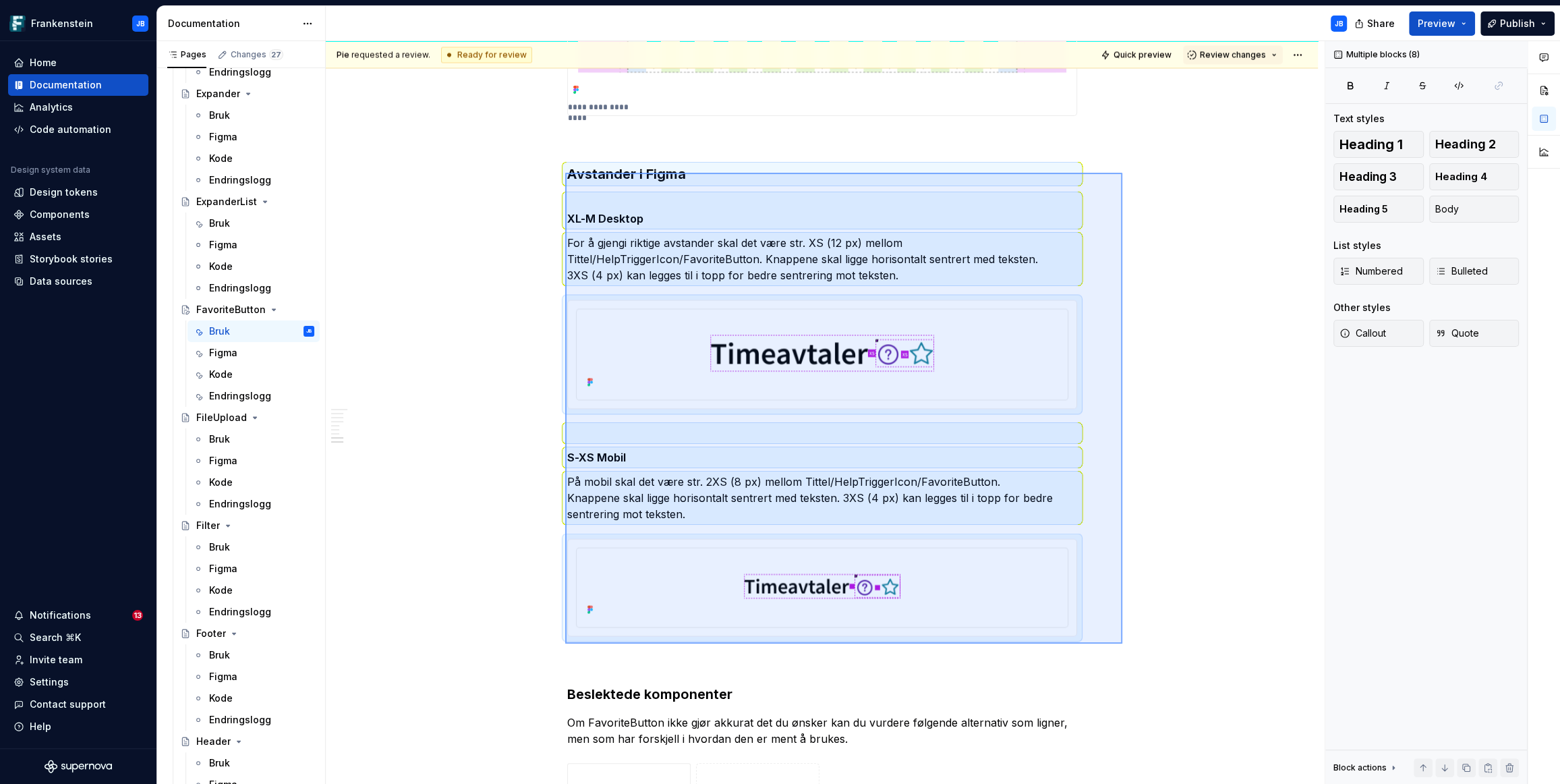
drag, startPoint x: 565, startPoint y: 377, endPoint x: 1123, endPoint y: 644, distance: 618.6
click at [1123, 644] on div "Pie requested a review. Ready for review Quick preview Review changes FavoriteB…" at bounding box center [825, 413] width 999 height 744
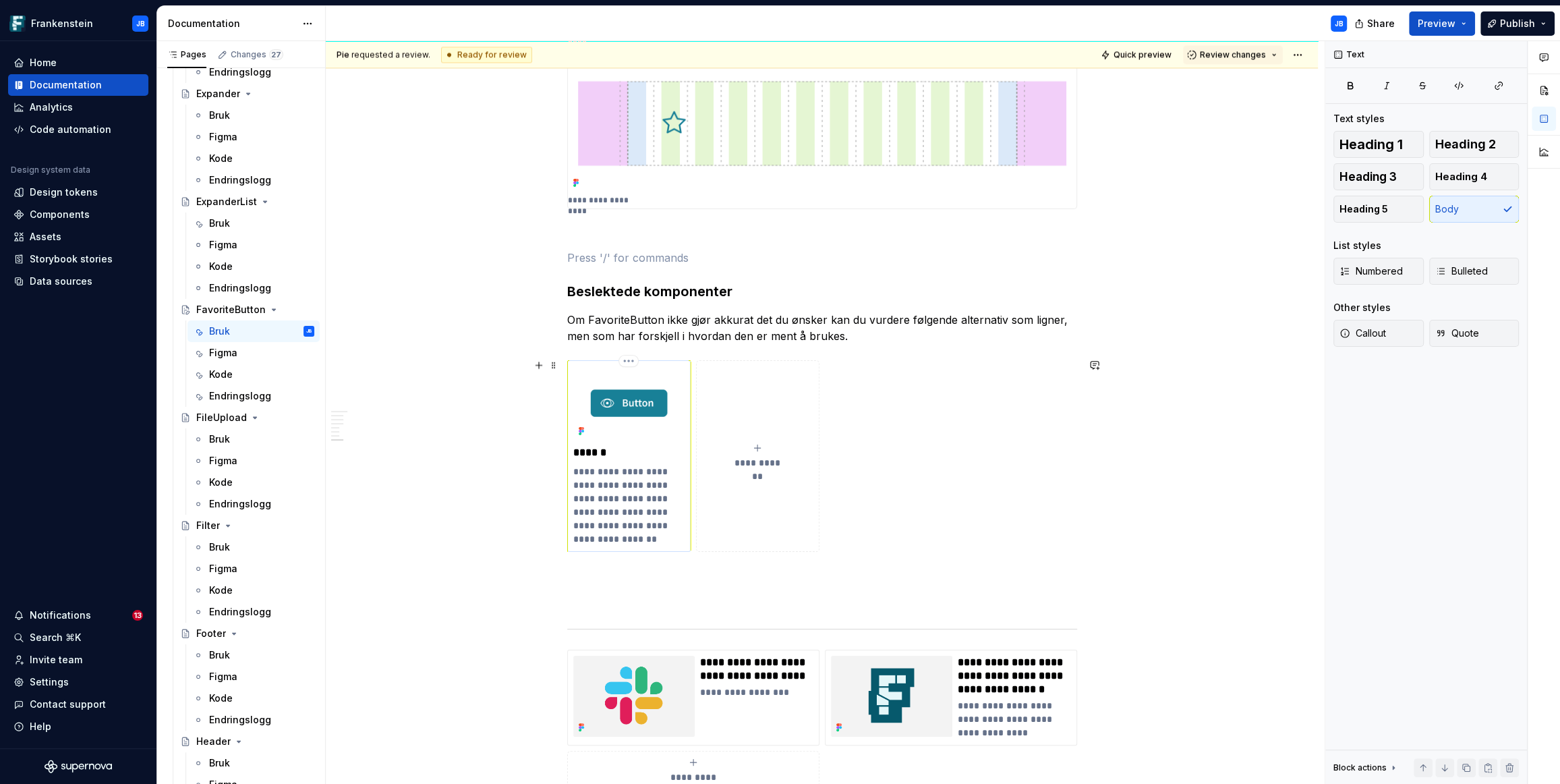
scroll to position [2379, 0]
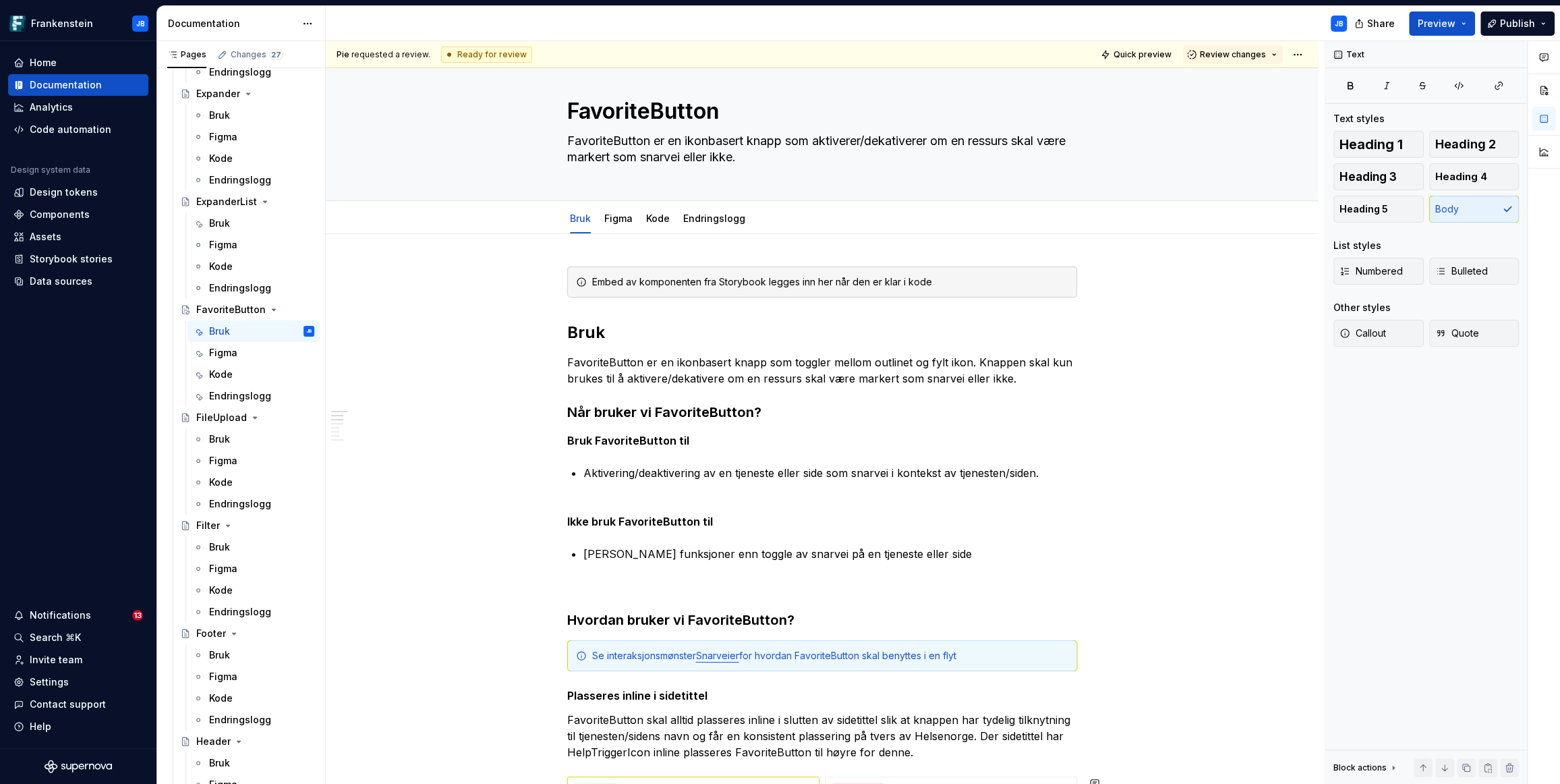
scroll to position [0, 0]
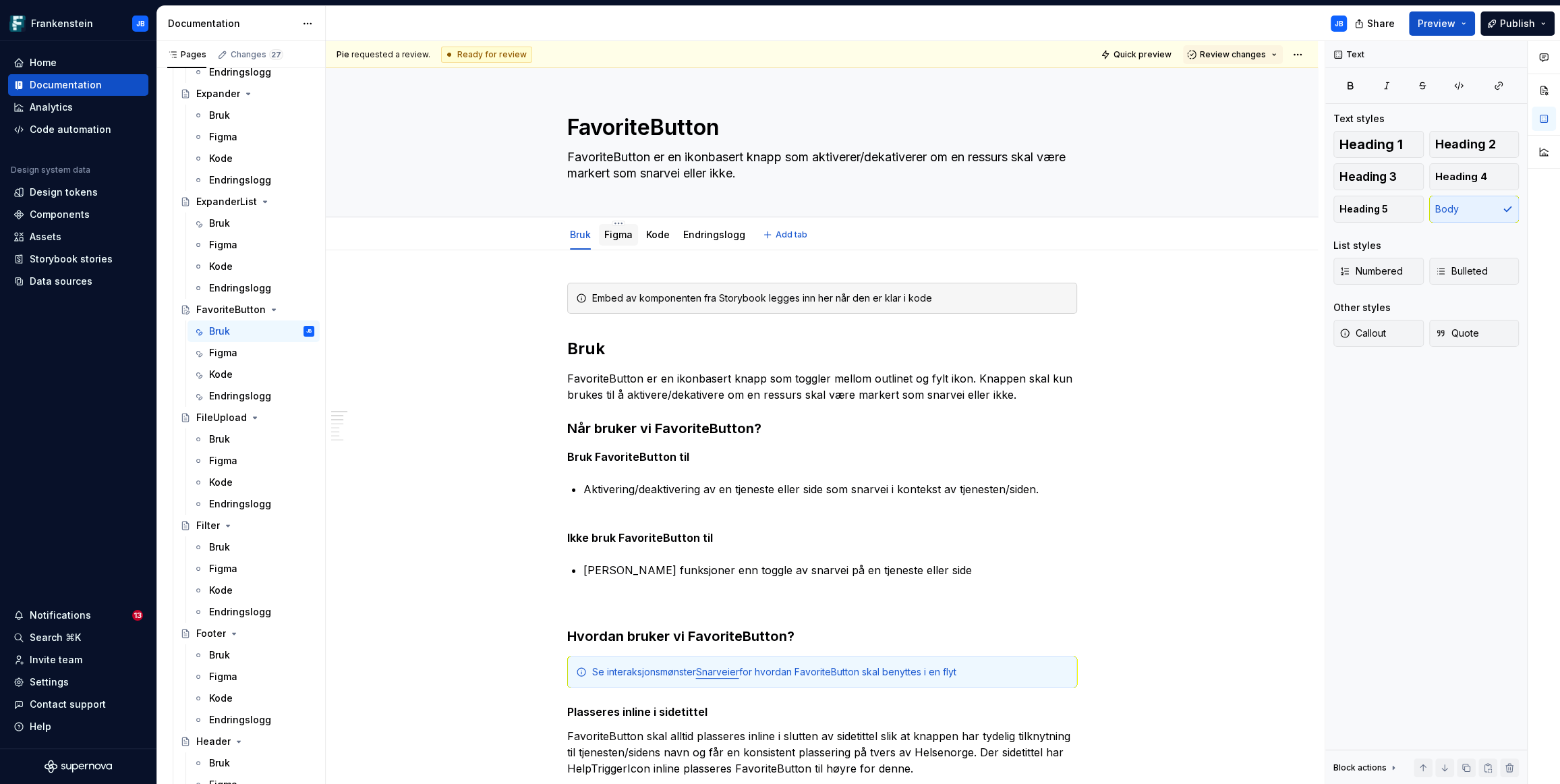
click at [619, 235] on link "Figma" at bounding box center [618, 234] width 28 height 11
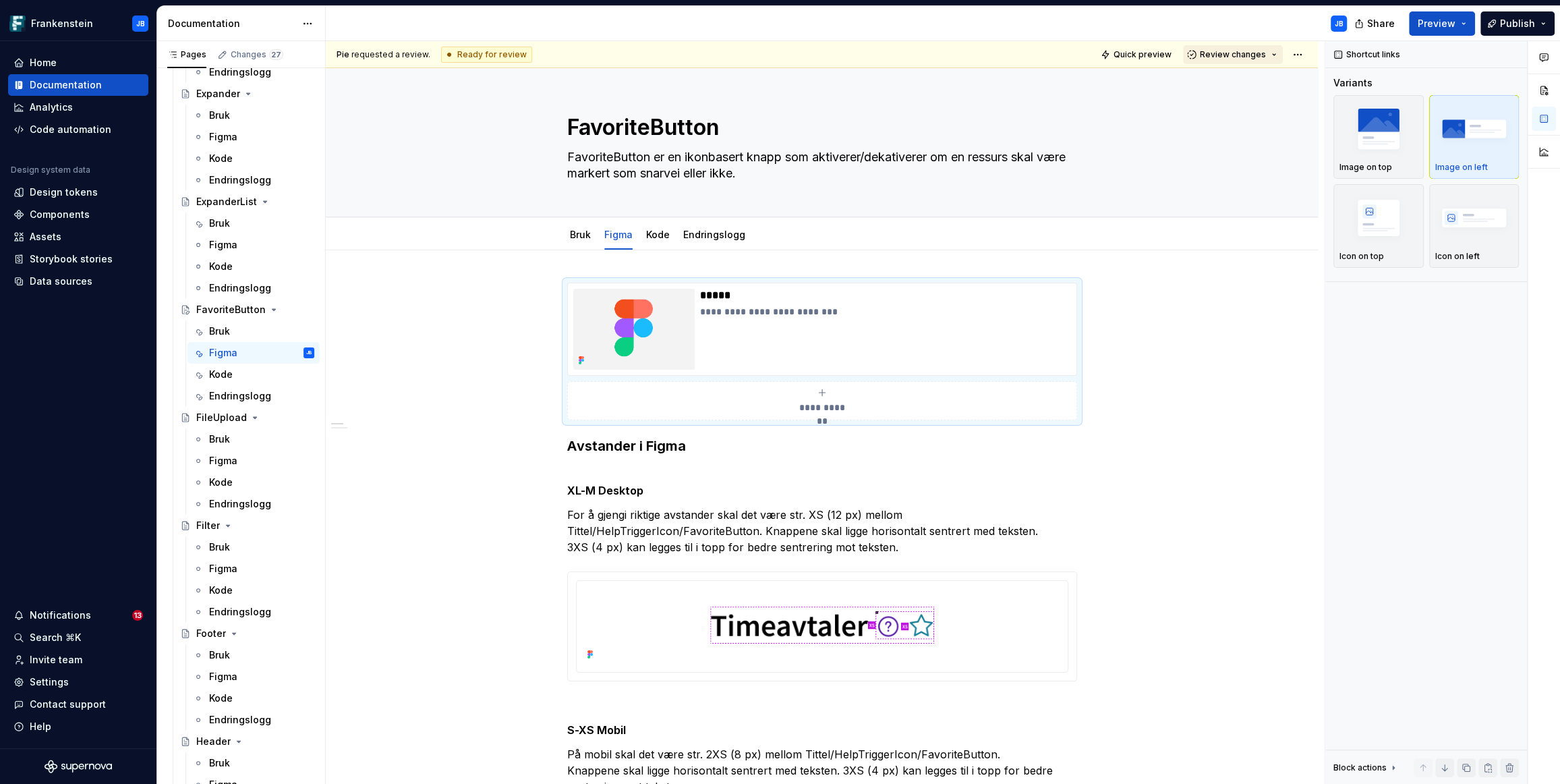
click at [1270, 52] on button "Review changes" at bounding box center [1233, 54] width 100 height 19
click at [1252, 91] on div "This page is ready to publish." at bounding box center [1270, 94] width 118 height 10
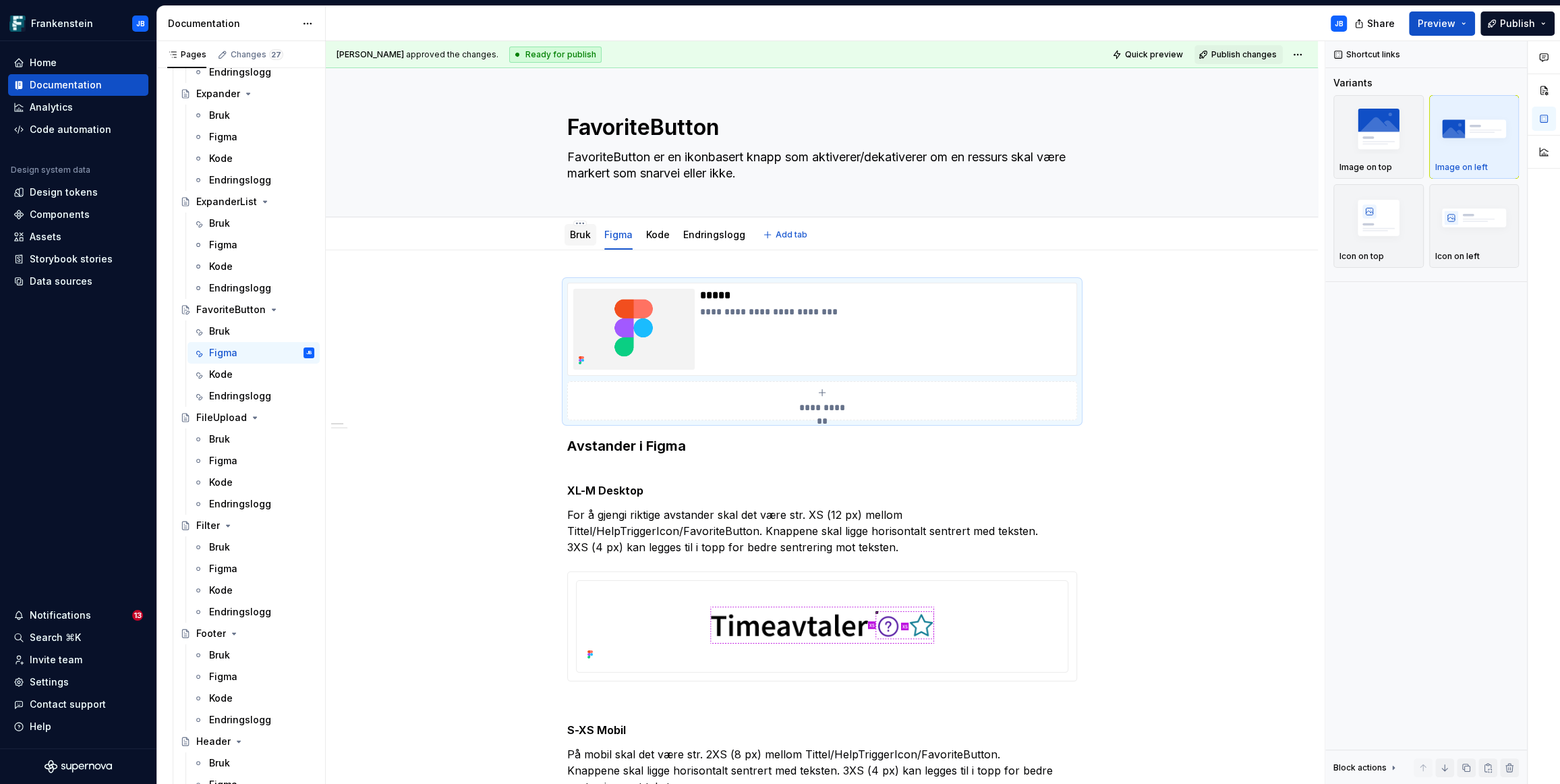
click at [578, 235] on link "Bruk" at bounding box center [581, 234] width 21 height 11
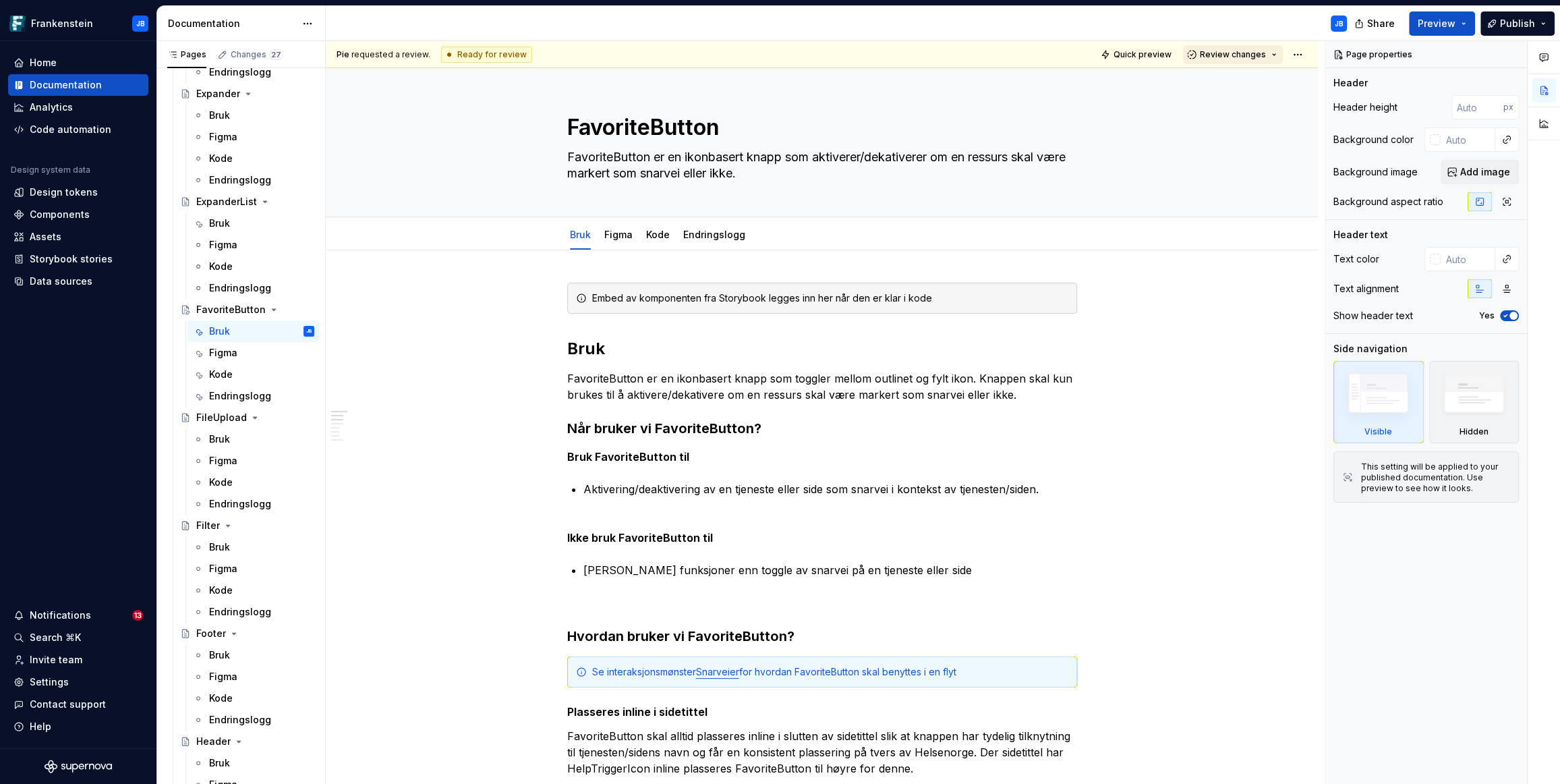
click at [1271, 52] on button "Review changes" at bounding box center [1233, 54] width 100 height 19
click at [1242, 87] on div "Approve This page is ready to publish." at bounding box center [1270, 86] width 118 height 26
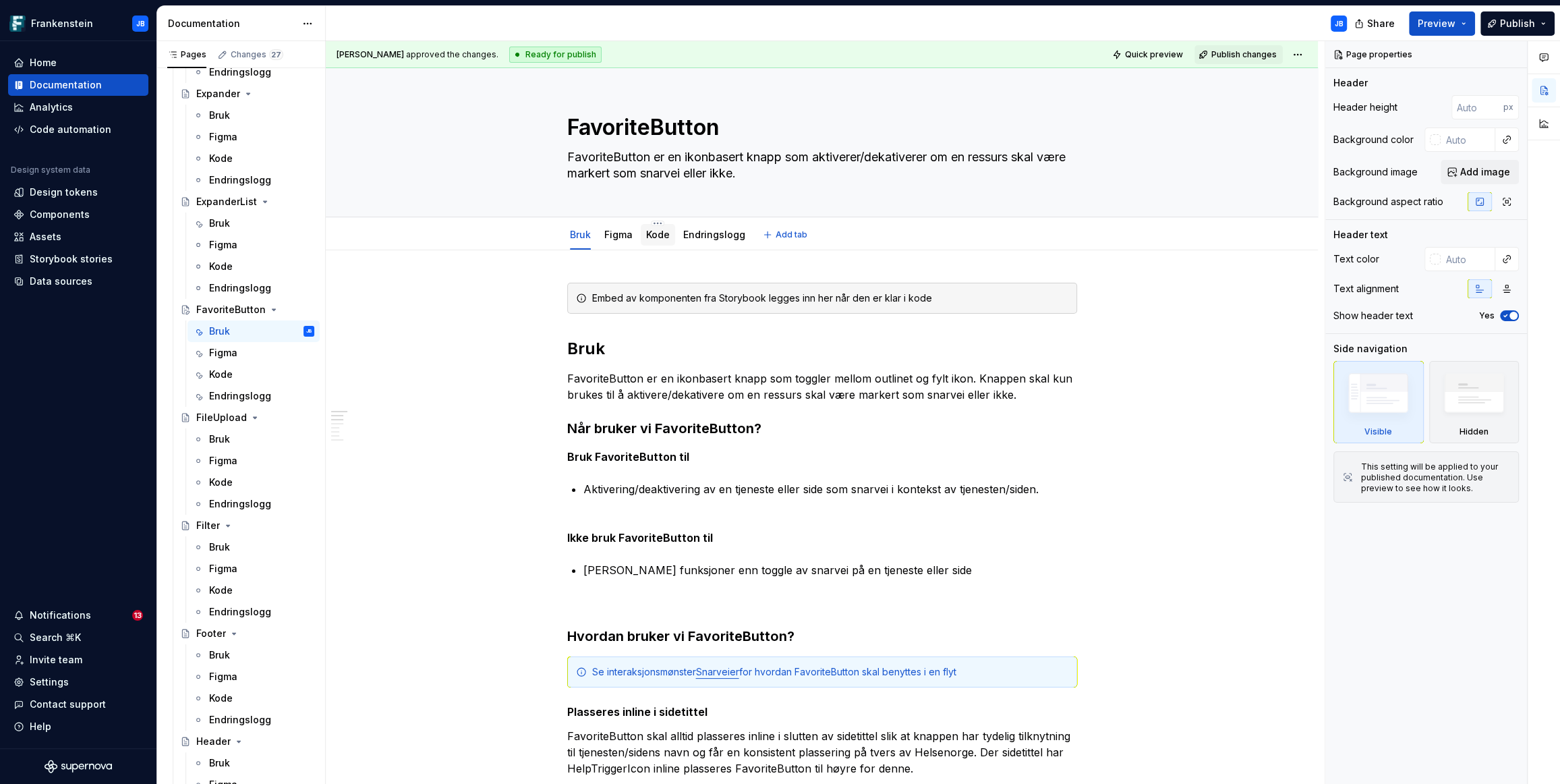
click at [671, 240] on div "Kode" at bounding box center [657, 235] width 35 height 22
click at [658, 240] on link "Kode" at bounding box center [657, 234] width 23 height 11
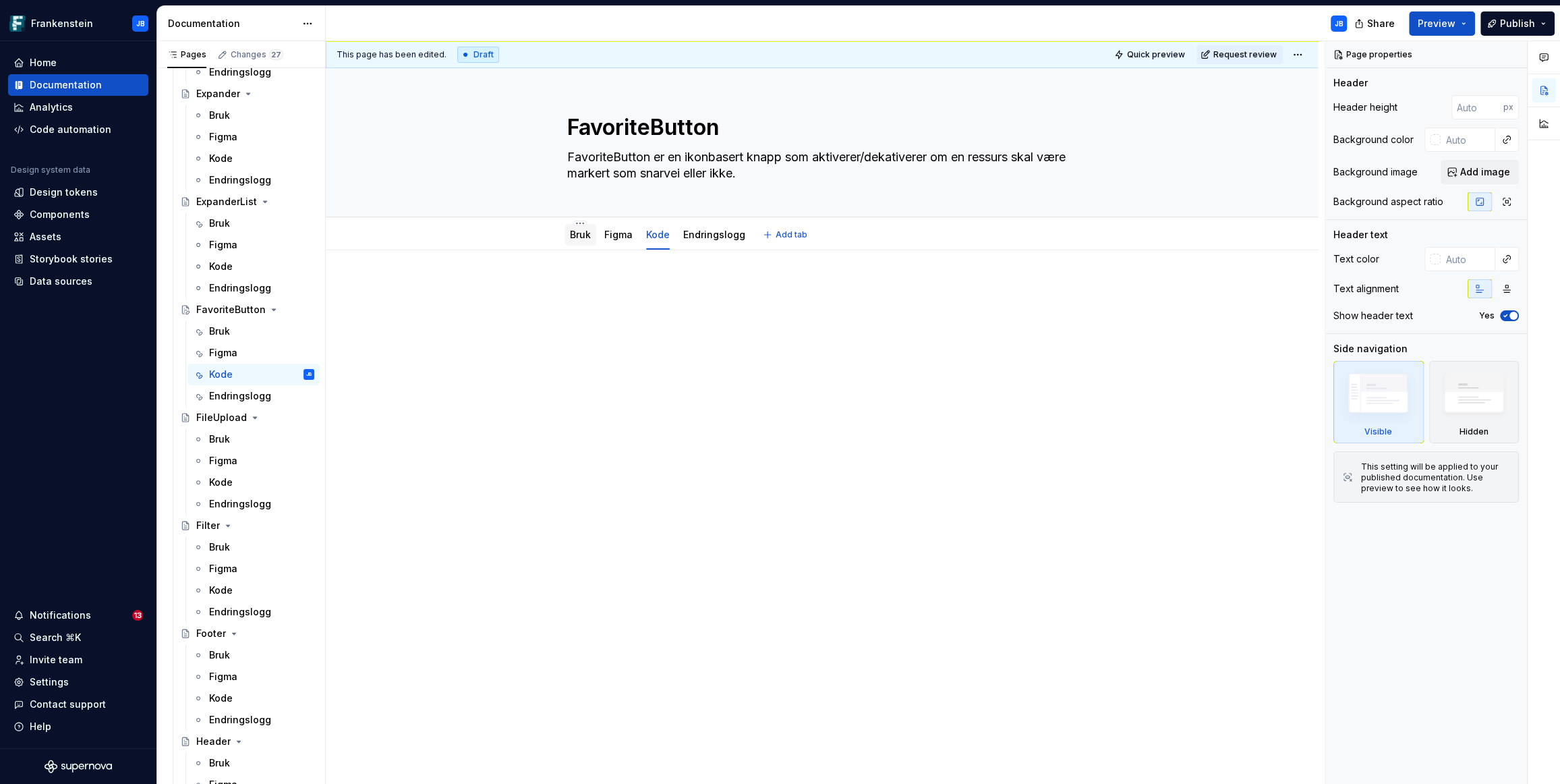
click at [578, 235] on link "Bruk" at bounding box center [581, 234] width 21 height 11
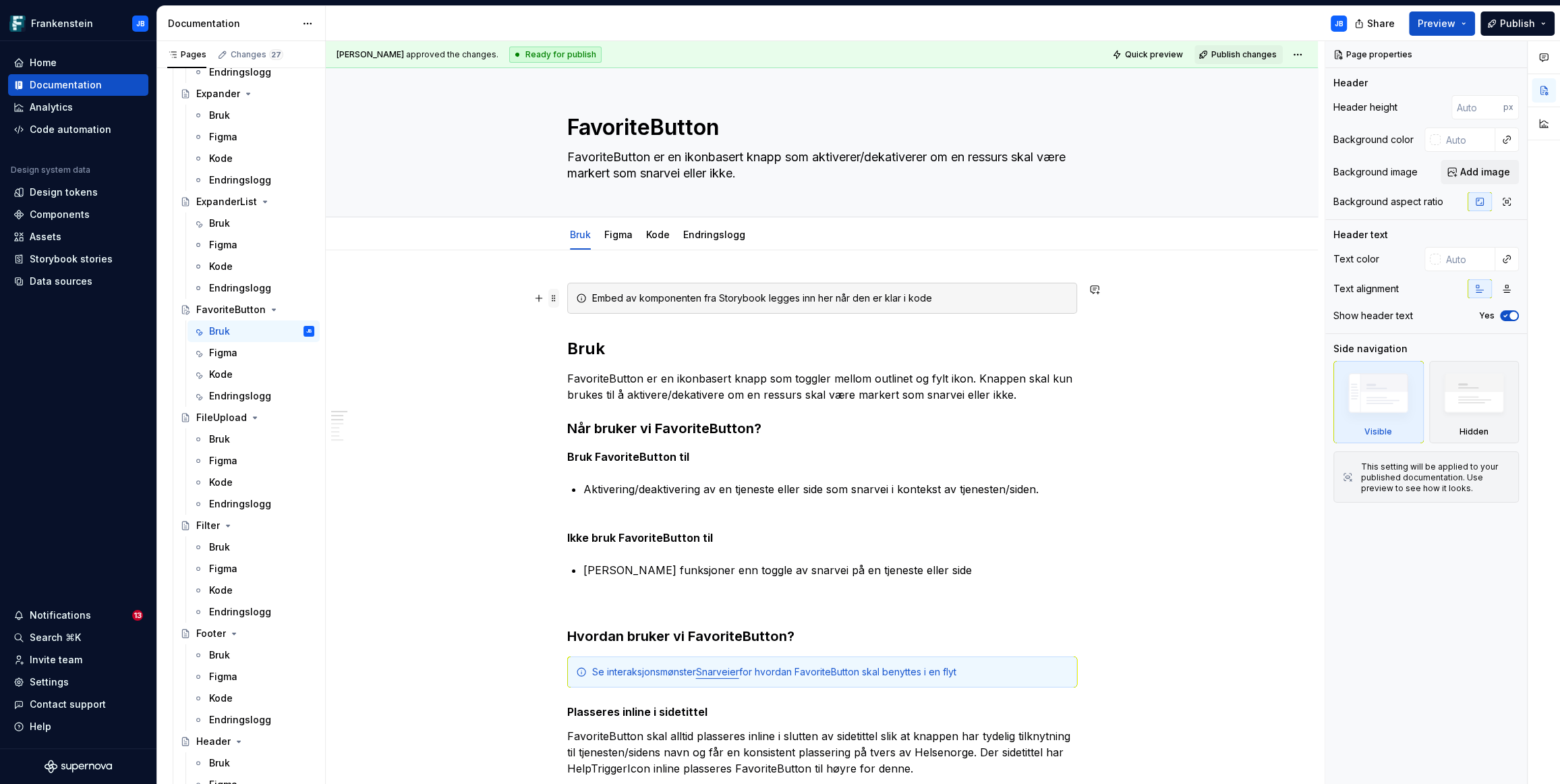
click at [555, 301] on span at bounding box center [553, 298] width 10 height 19
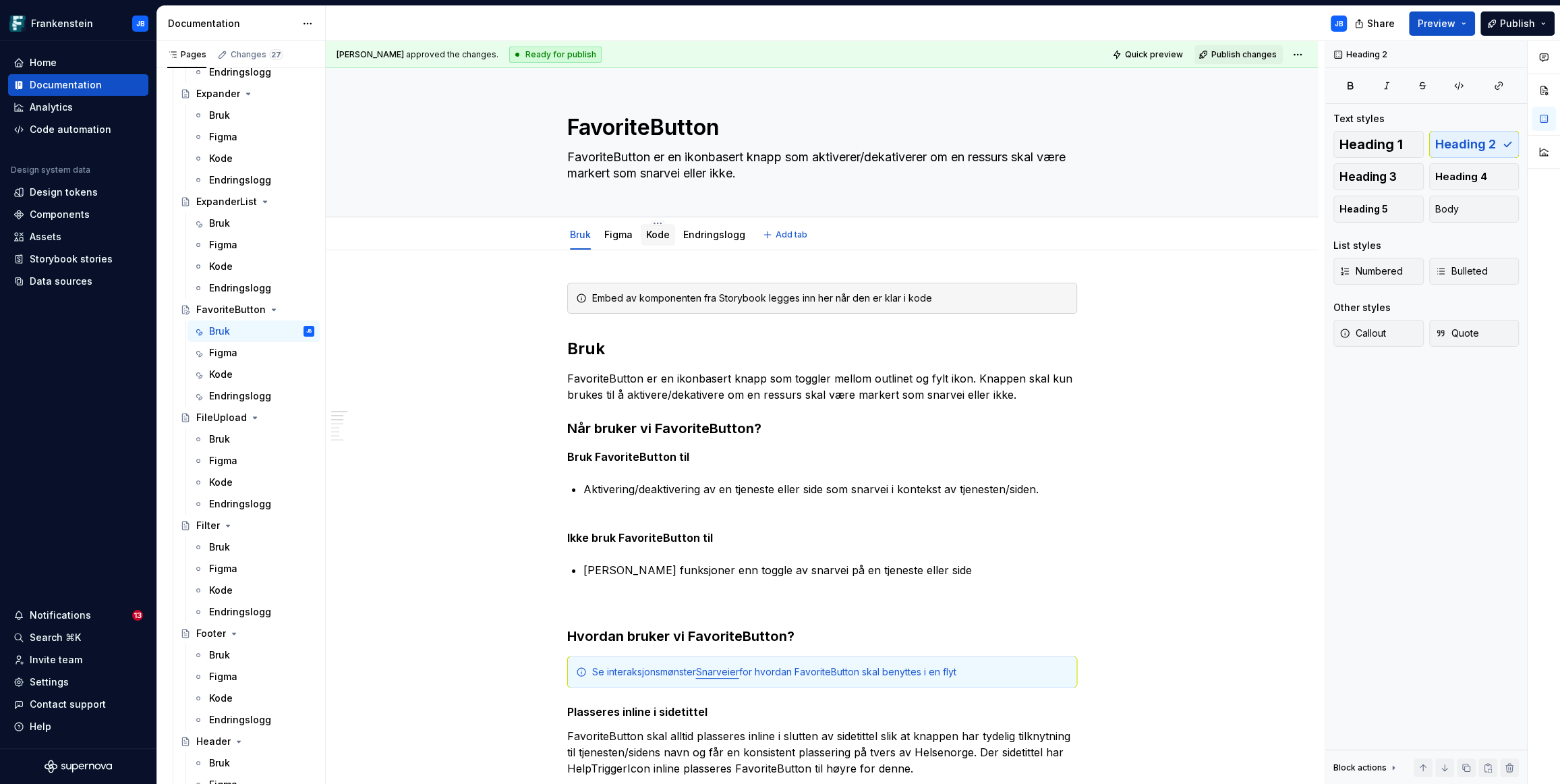
click at [668, 235] on link "Kode" at bounding box center [657, 234] width 23 height 11
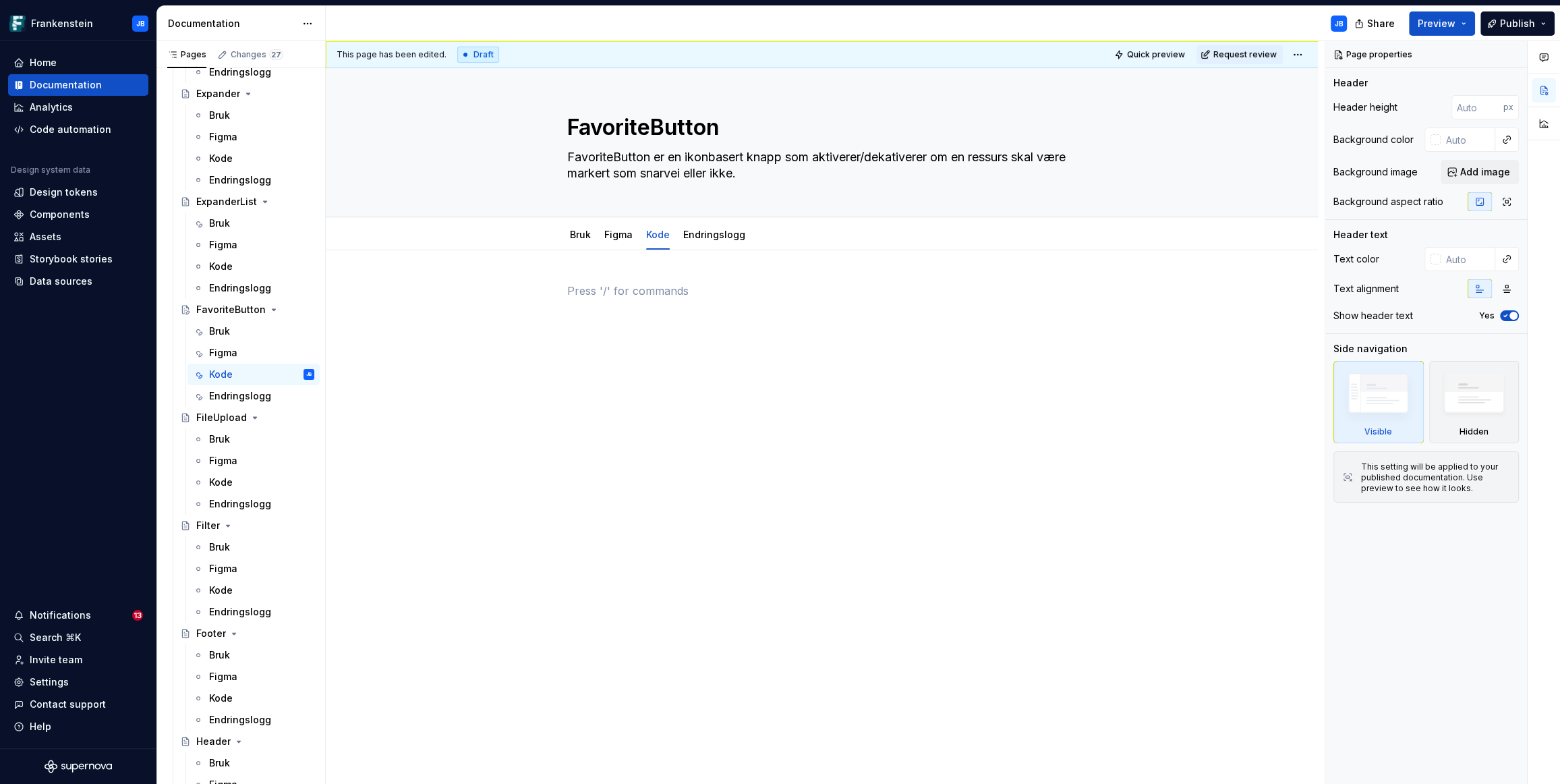
click at [570, 284] on p at bounding box center [822, 290] width 510 height 16
click at [617, 241] on div "Figma" at bounding box center [618, 235] width 28 height 16
click at [578, 236] on link "Bruk" at bounding box center [581, 234] width 21 height 11
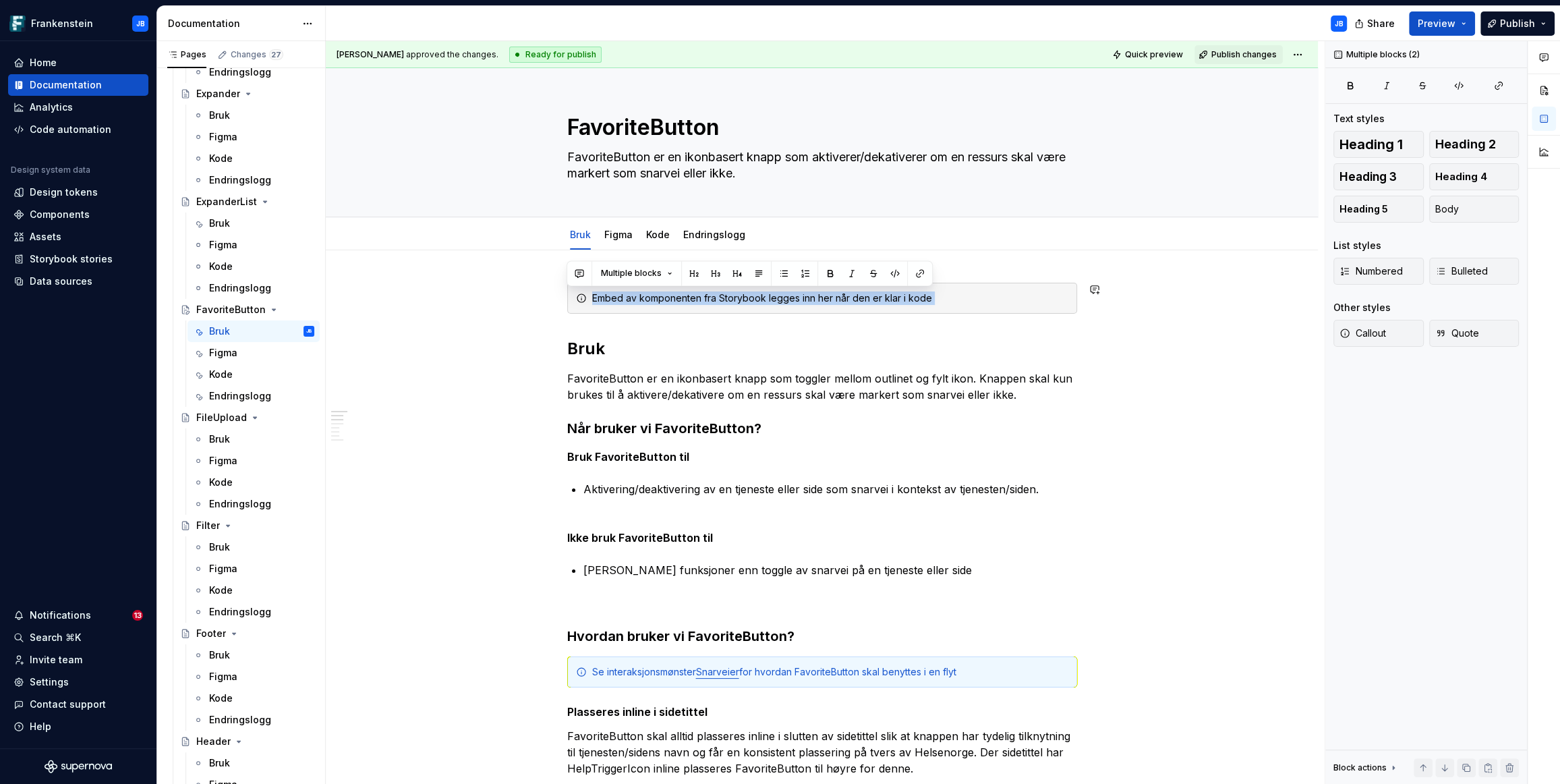
drag, startPoint x: 577, startPoint y: 294, endPoint x: 1082, endPoint y: 319, distance: 505.6
copy div "Embed av komponenten fra Storybook legges inn her når den er klar i kode"
click at [658, 241] on div "Kode" at bounding box center [657, 235] width 23 height 16
click at [656, 234] on link "Kode" at bounding box center [657, 234] width 23 height 11
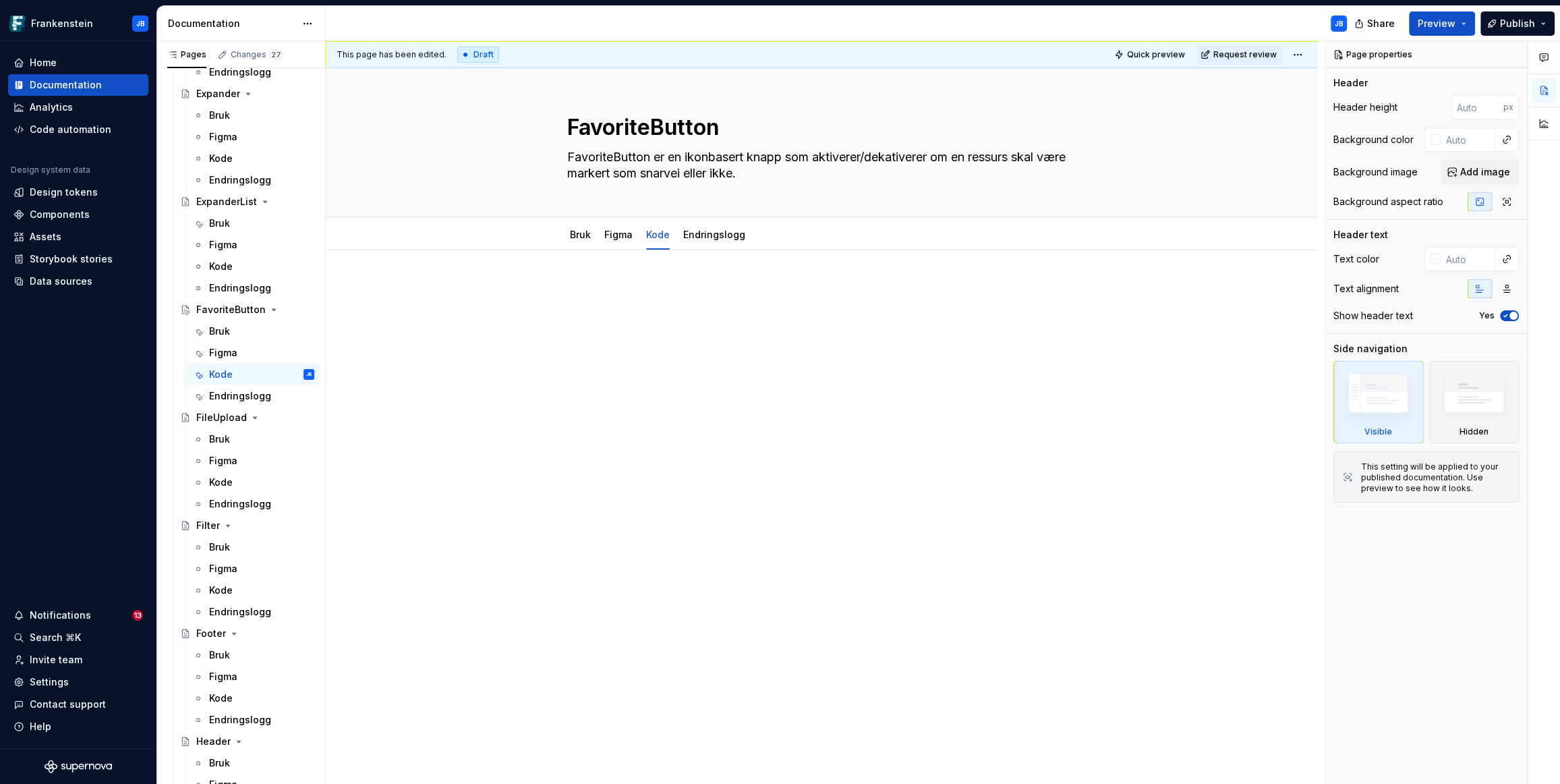
click at [594, 288] on p at bounding box center [822, 290] width 510 height 16
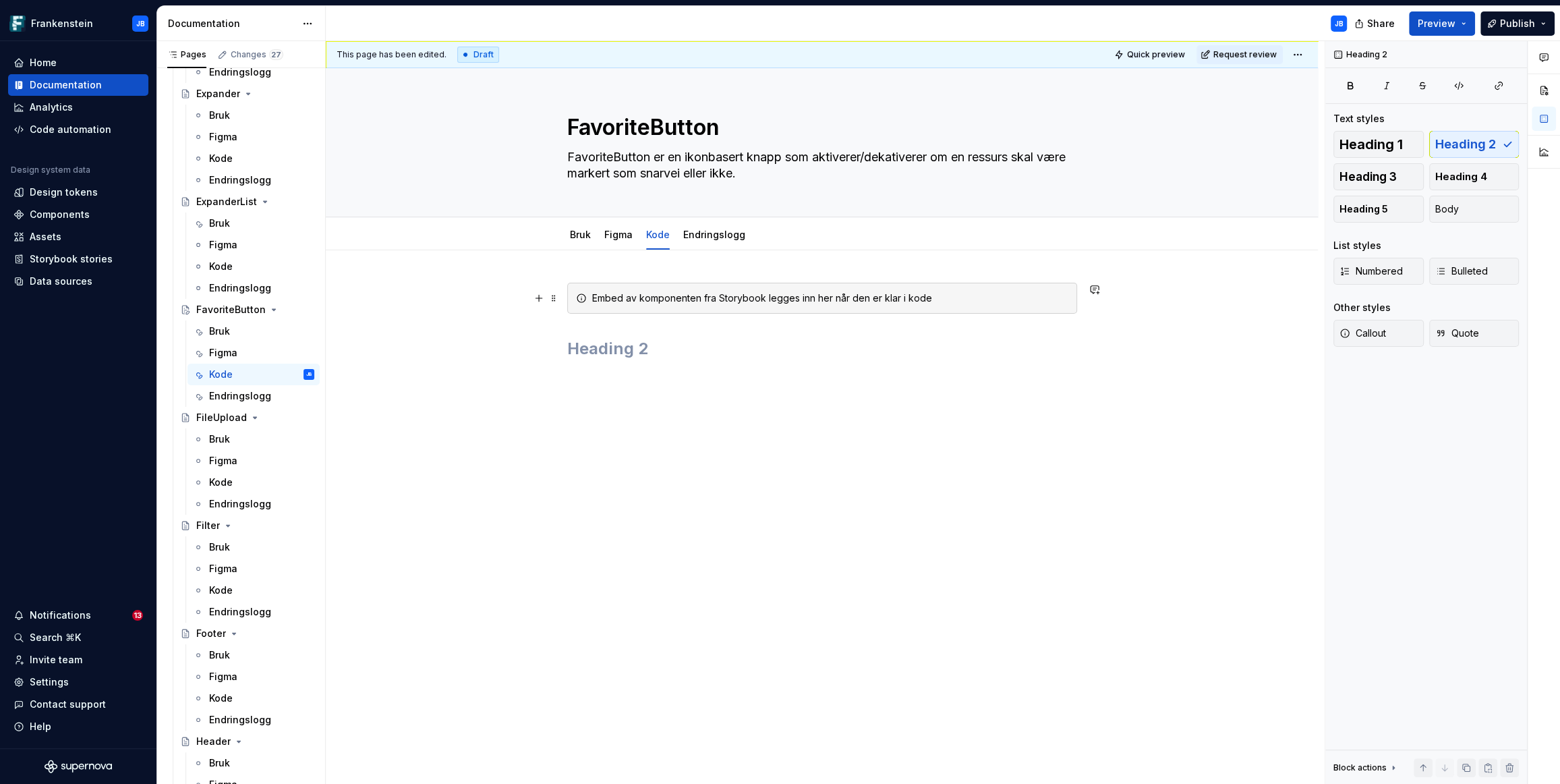
click at [1151, 299] on div "Embed av komponenten fra Storybook legges inn her når den er klar i kode" at bounding box center [822, 430] width 992 height 361
click at [1260, 57] on span "Request review" at bounding box center [1245, 54] width 64 height 10
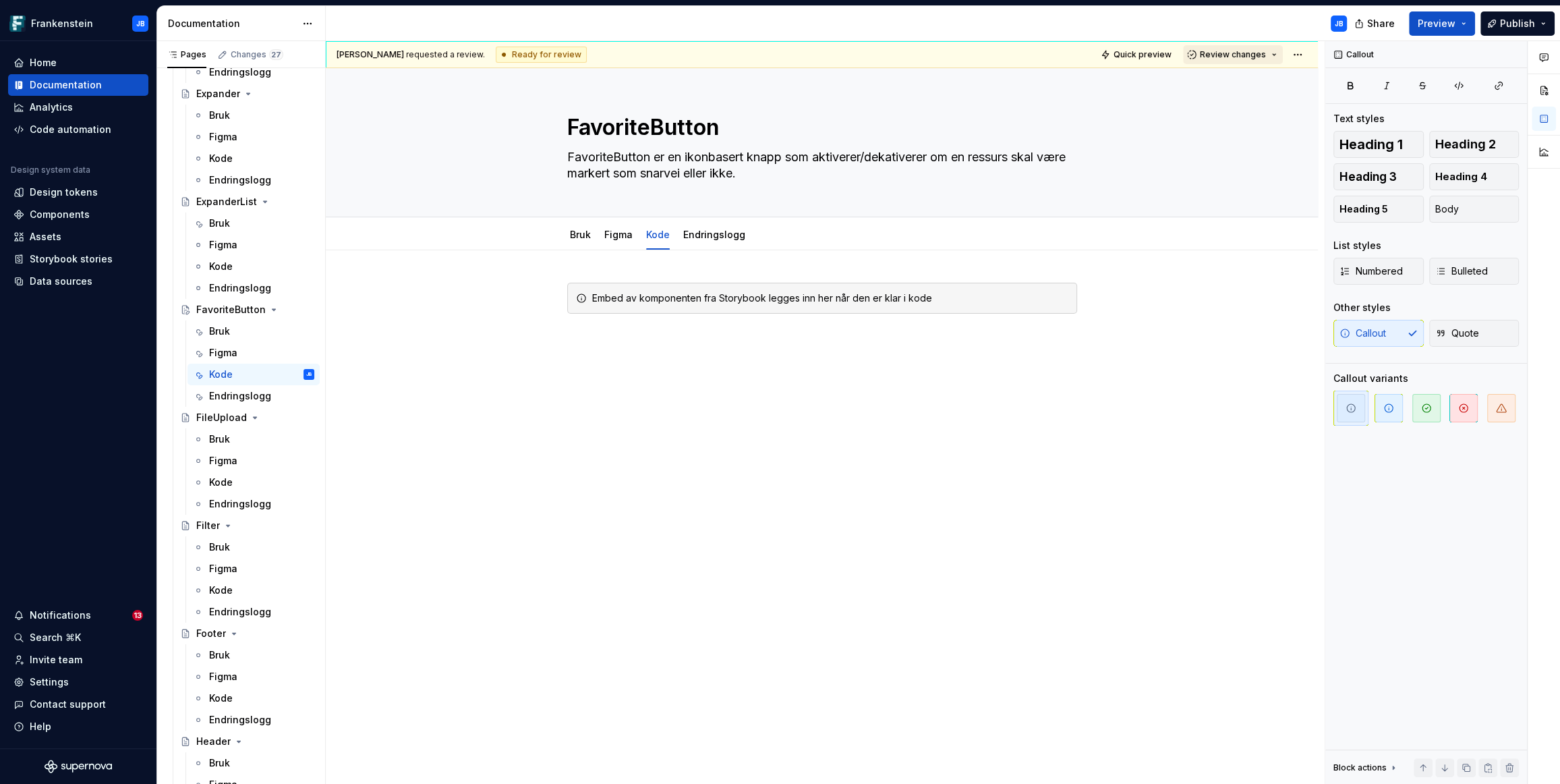
click at [1270, 52] on button "Review changes" at bounding box center [1233, 54] width 100 height 19
click at [1236, 80] on div "Approve" at bounding box center [1270, 80] width 118 height 14
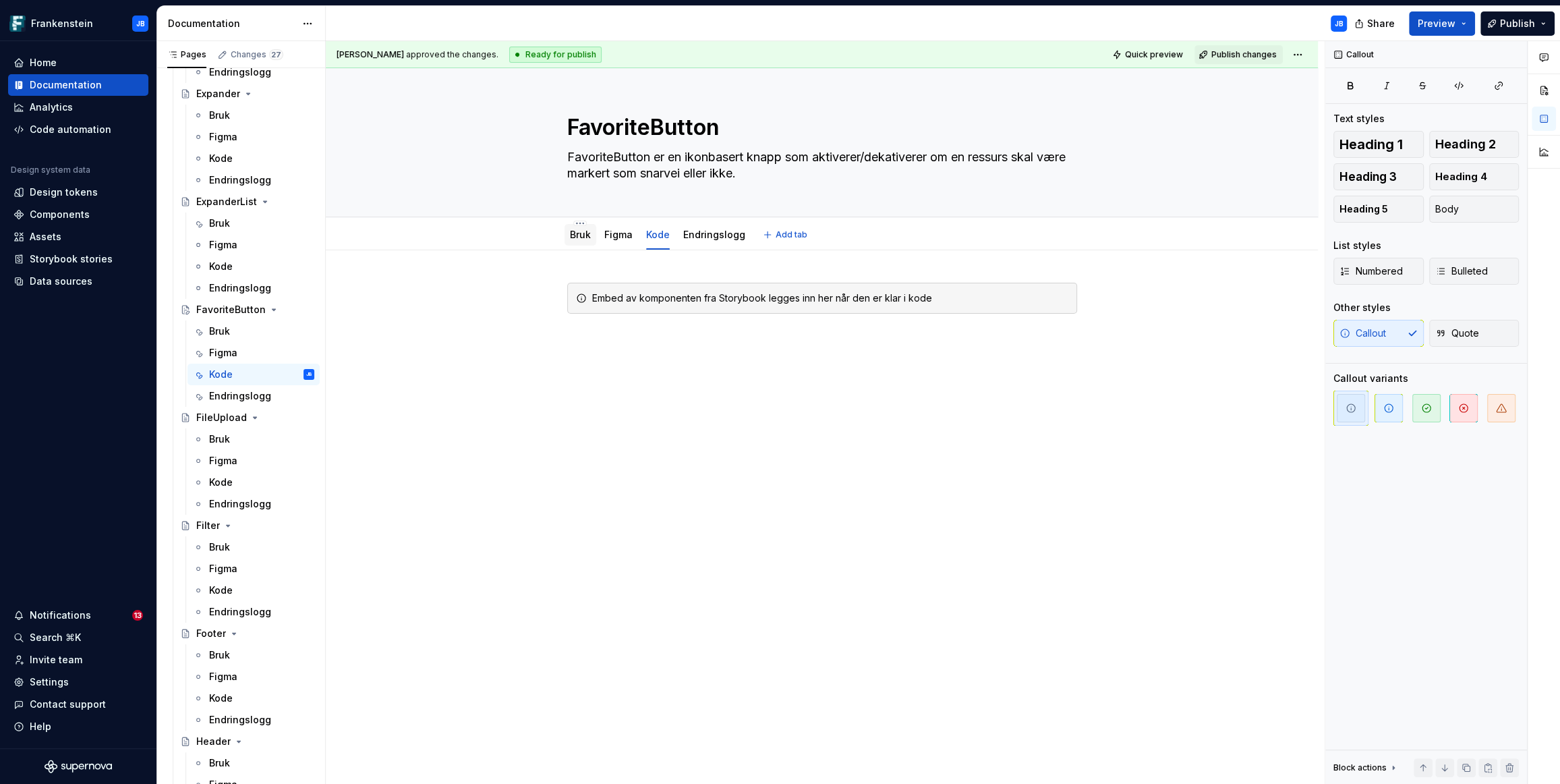
click at [573, 235] on link "Bruk" at bounding box center [581, 234] width 21 height 11
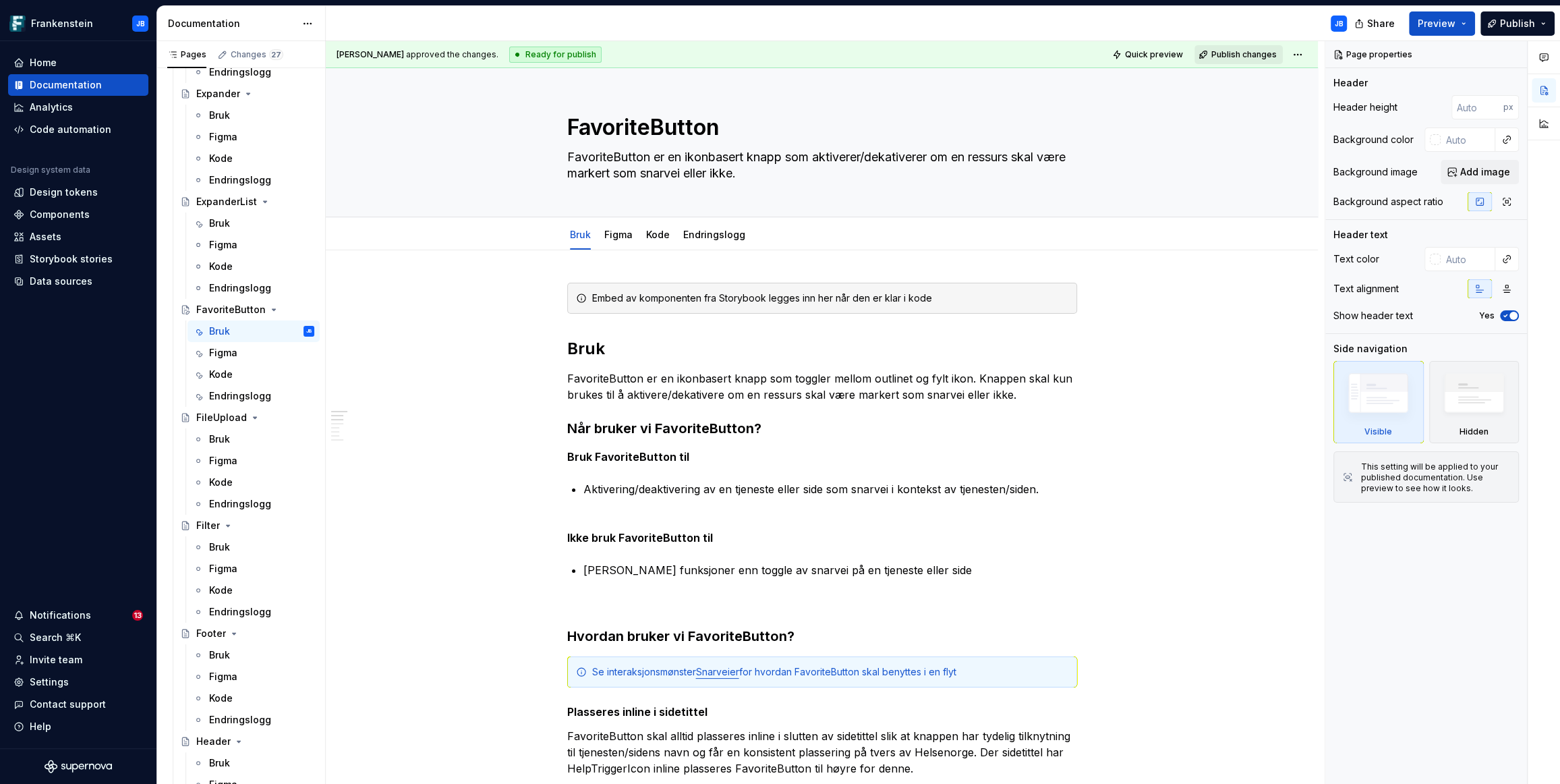
click at [1245, 51] on span "Publish changes" at bounding box center [1244, 54] width 65 height 10
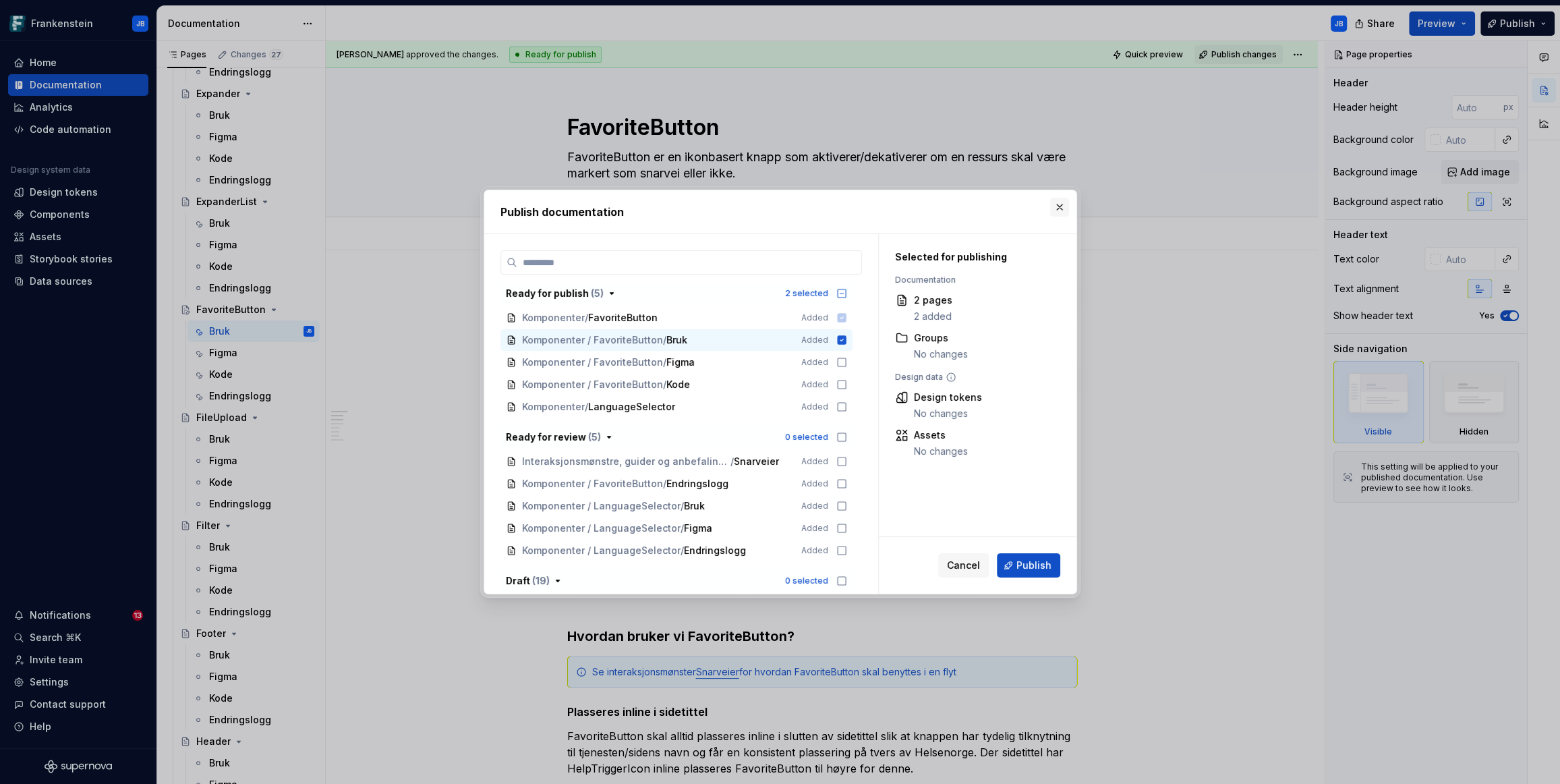
click at [1059, 206] on button "button" at bounding box center [1059, 206] width 19 height 19
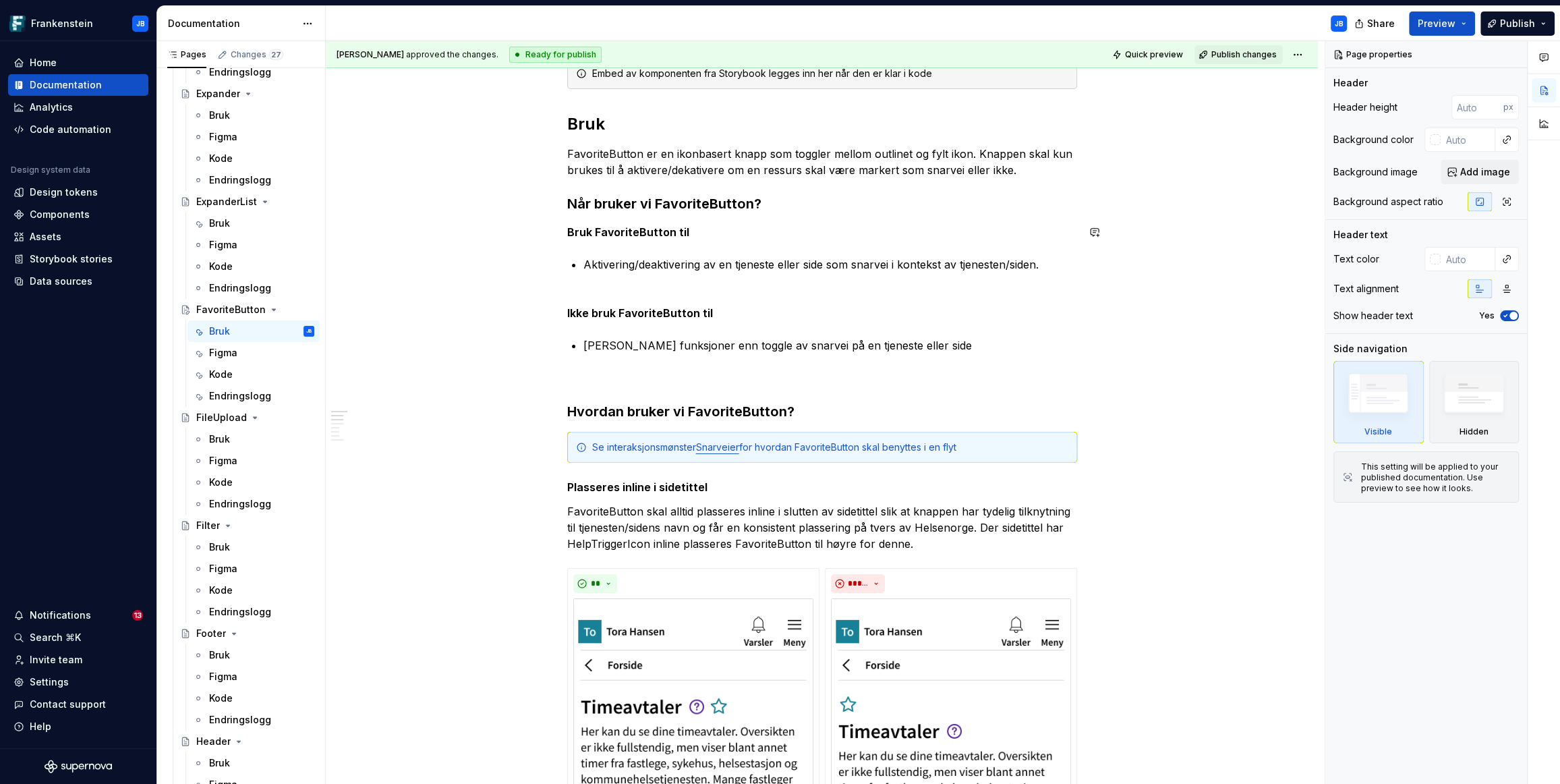
scroll to position [246, 0]
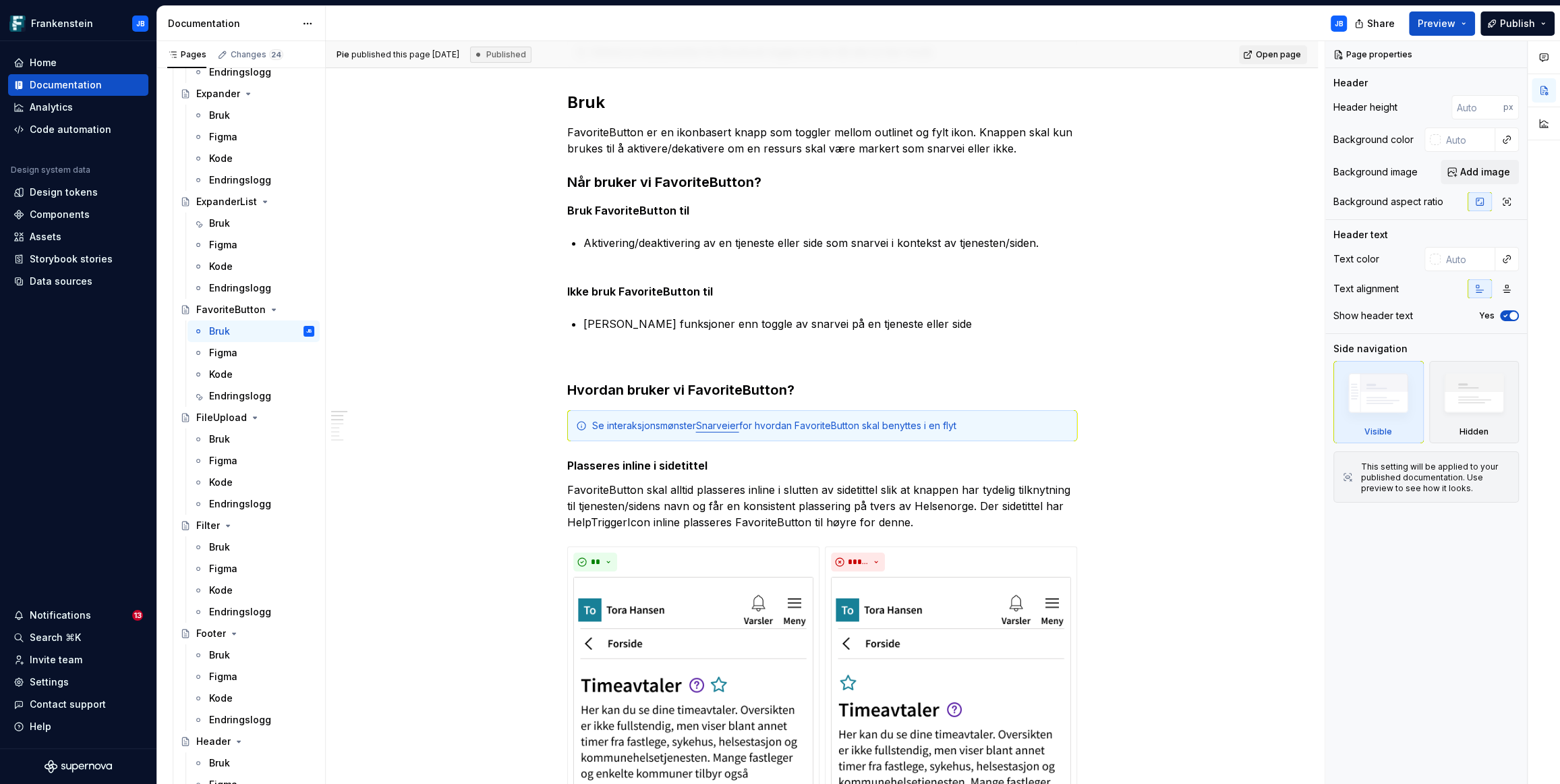
type textarea "*"
